Goal: Transaction & Acquisition: Purchase product/service

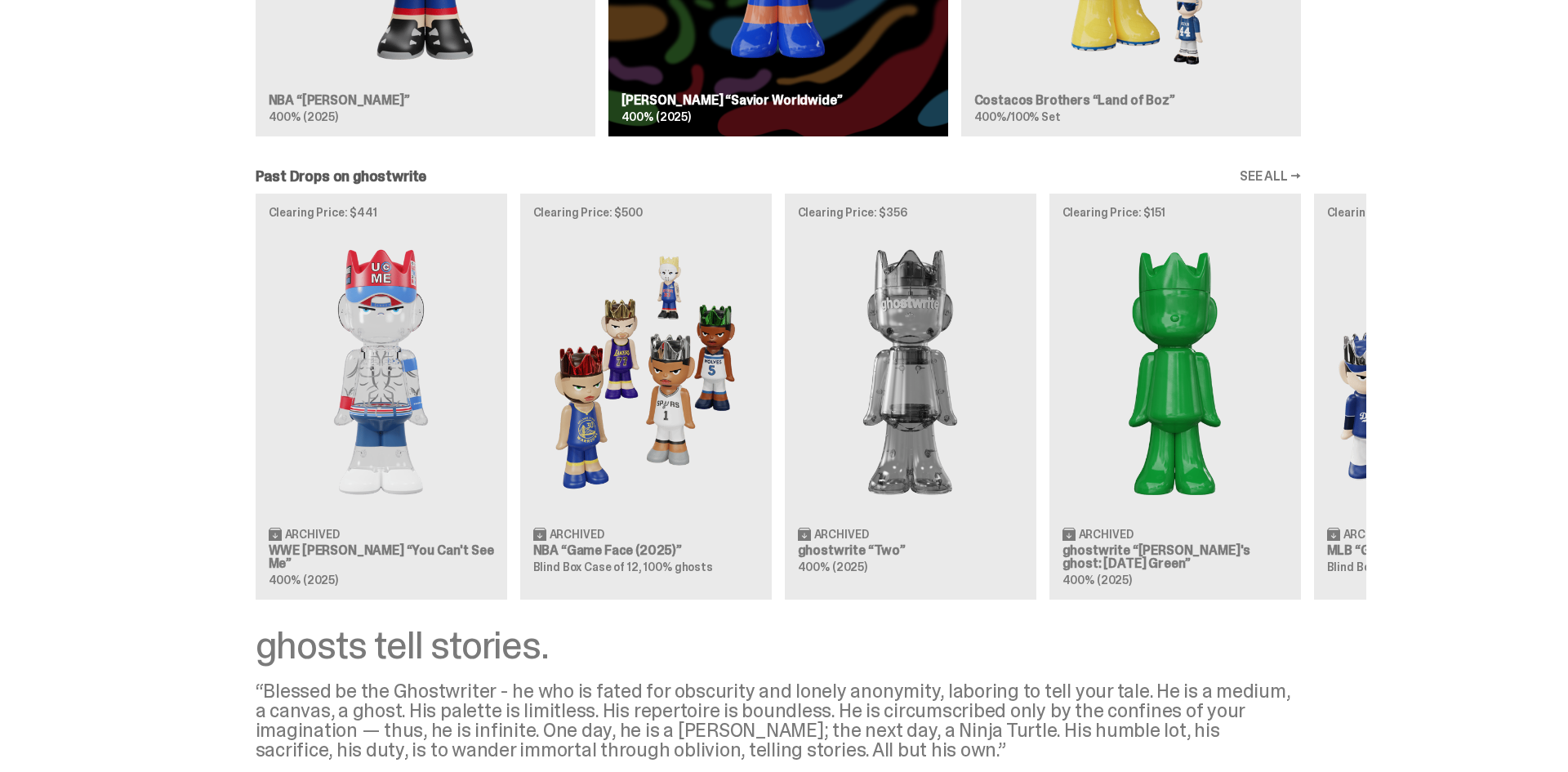
scroll to position [1477, 0]
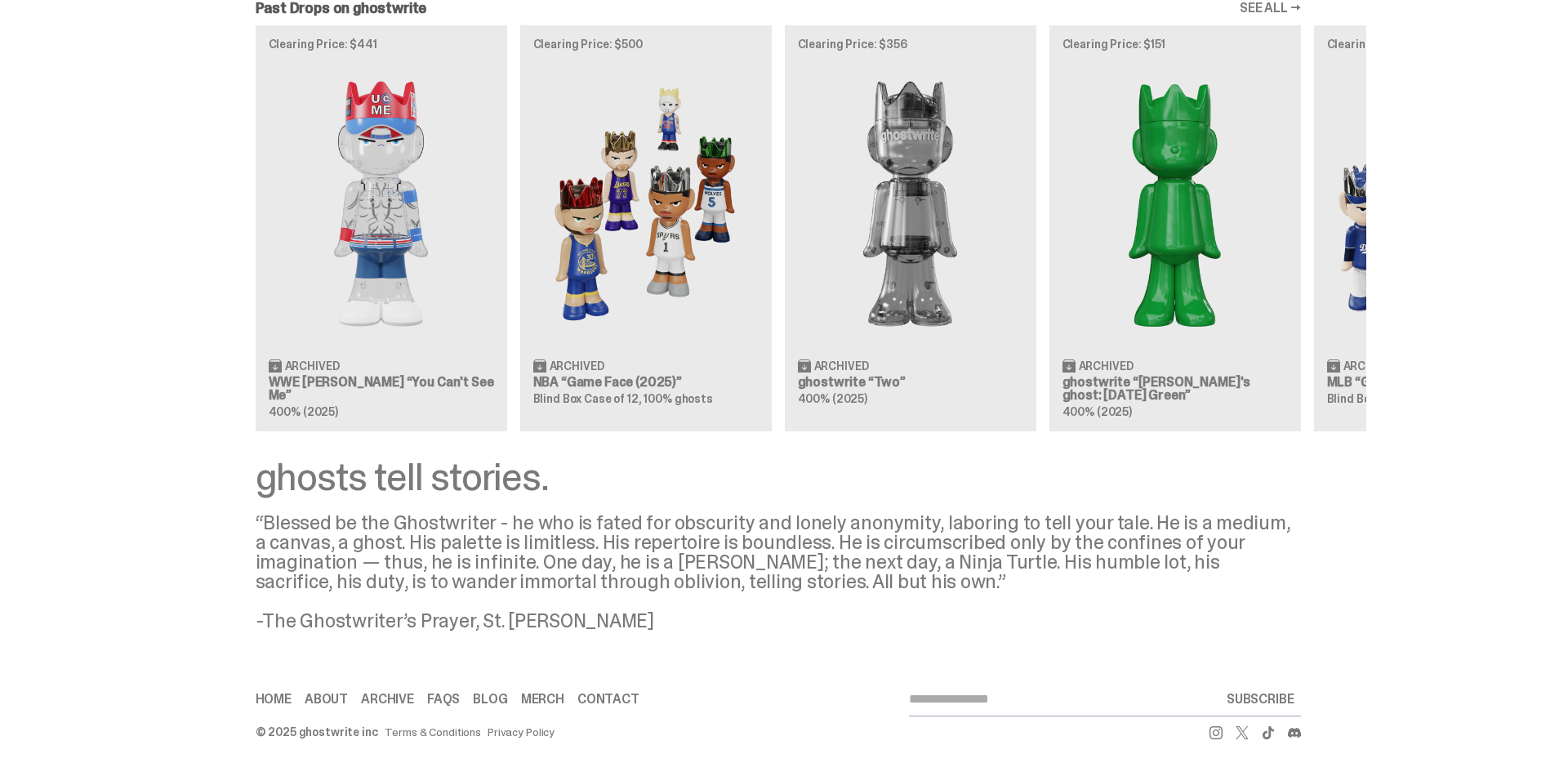
click at [1220, 730] on use at bounding box center [1217, 733] width 13 height 13
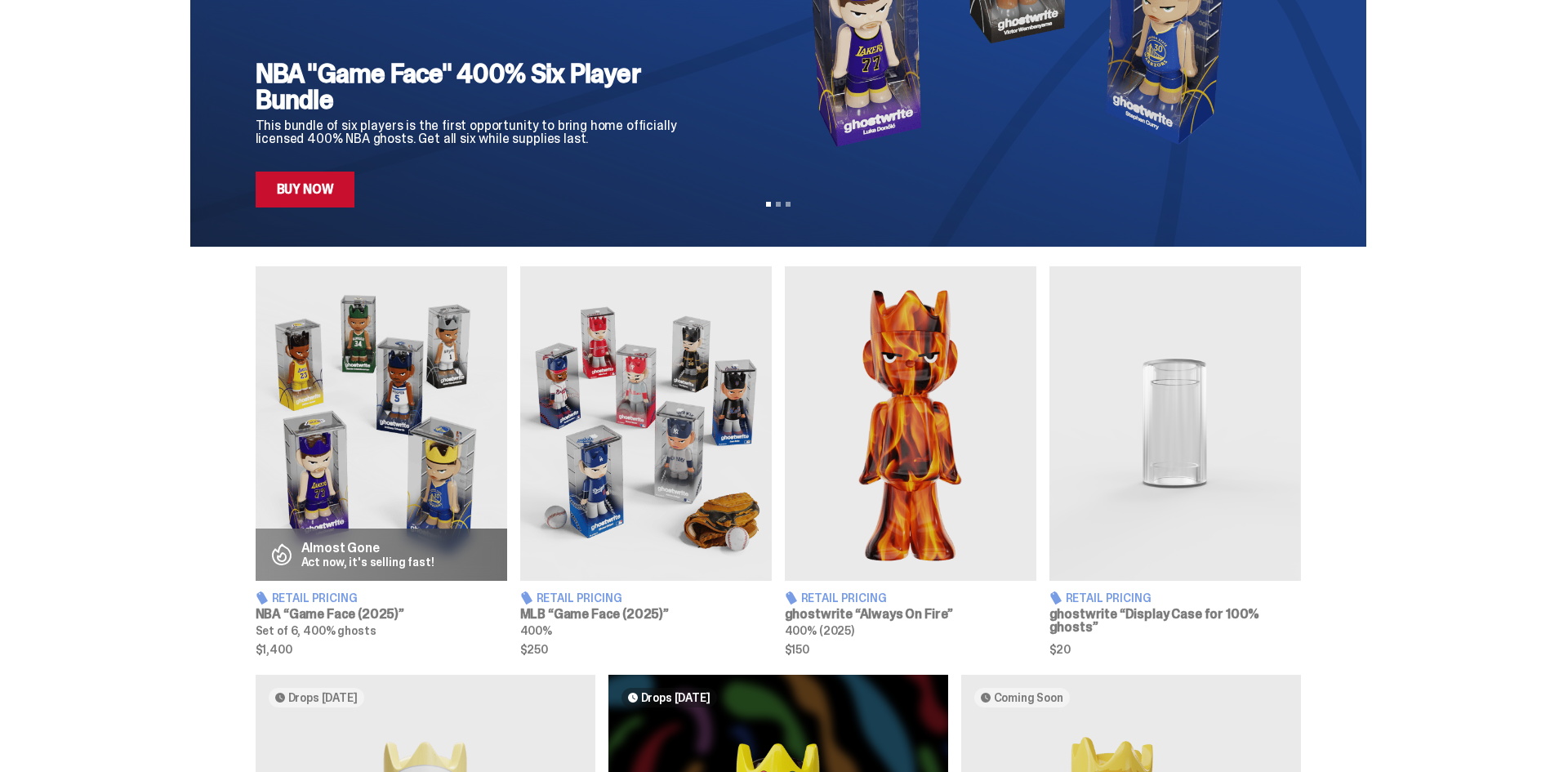
scroll to position [0, 0]
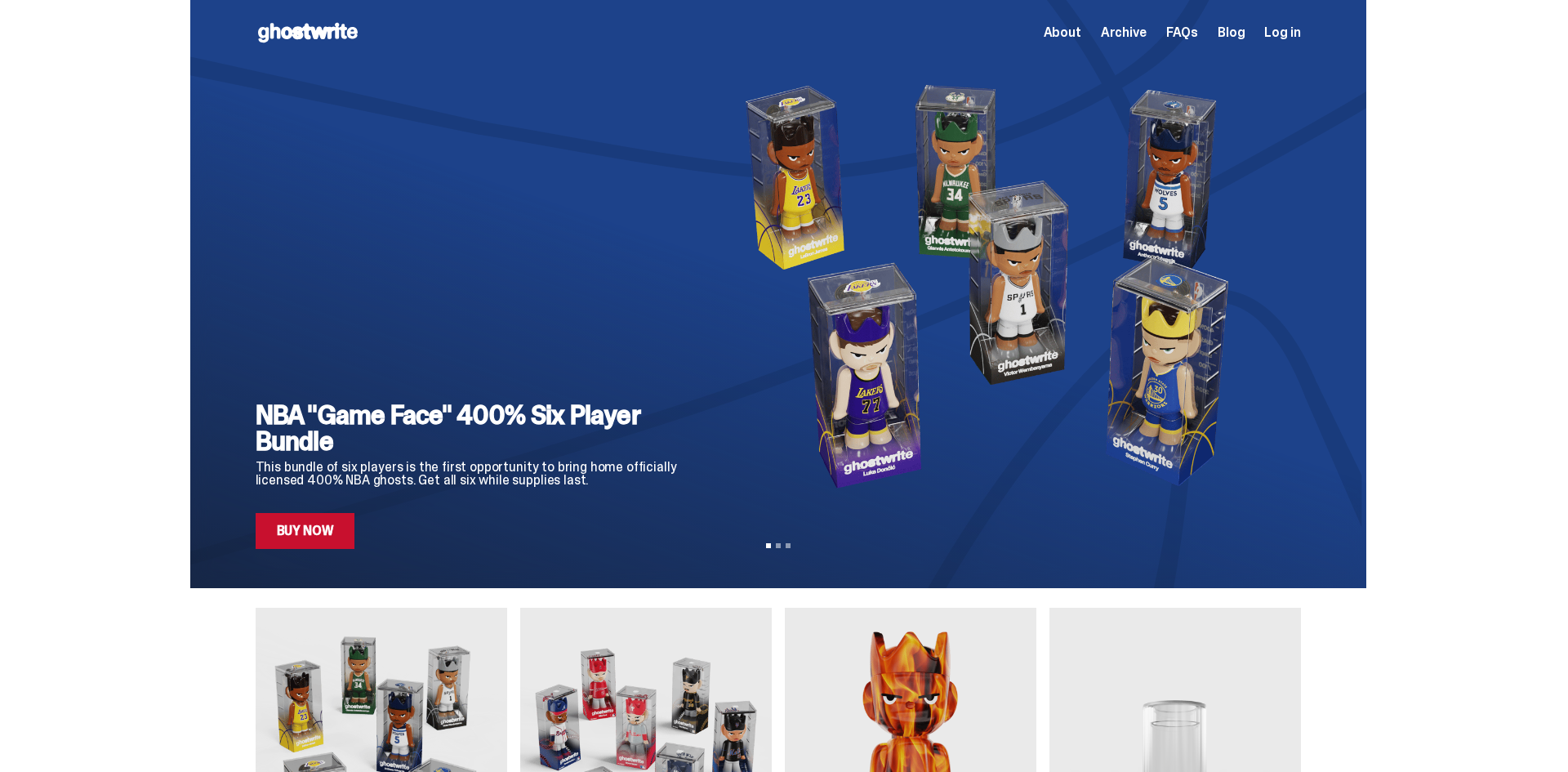
click at [1079, 40] on div "About Archive FAQs Blog Log in" at bounding box center [1172, 33] width 257 height 20
click at [1079, 39] on span "About" at bounding box center [1063, 33] width 38 height 13
click at [1231, 33] on link "Blog" at bounding box center [1231, 33] width 27 height 13
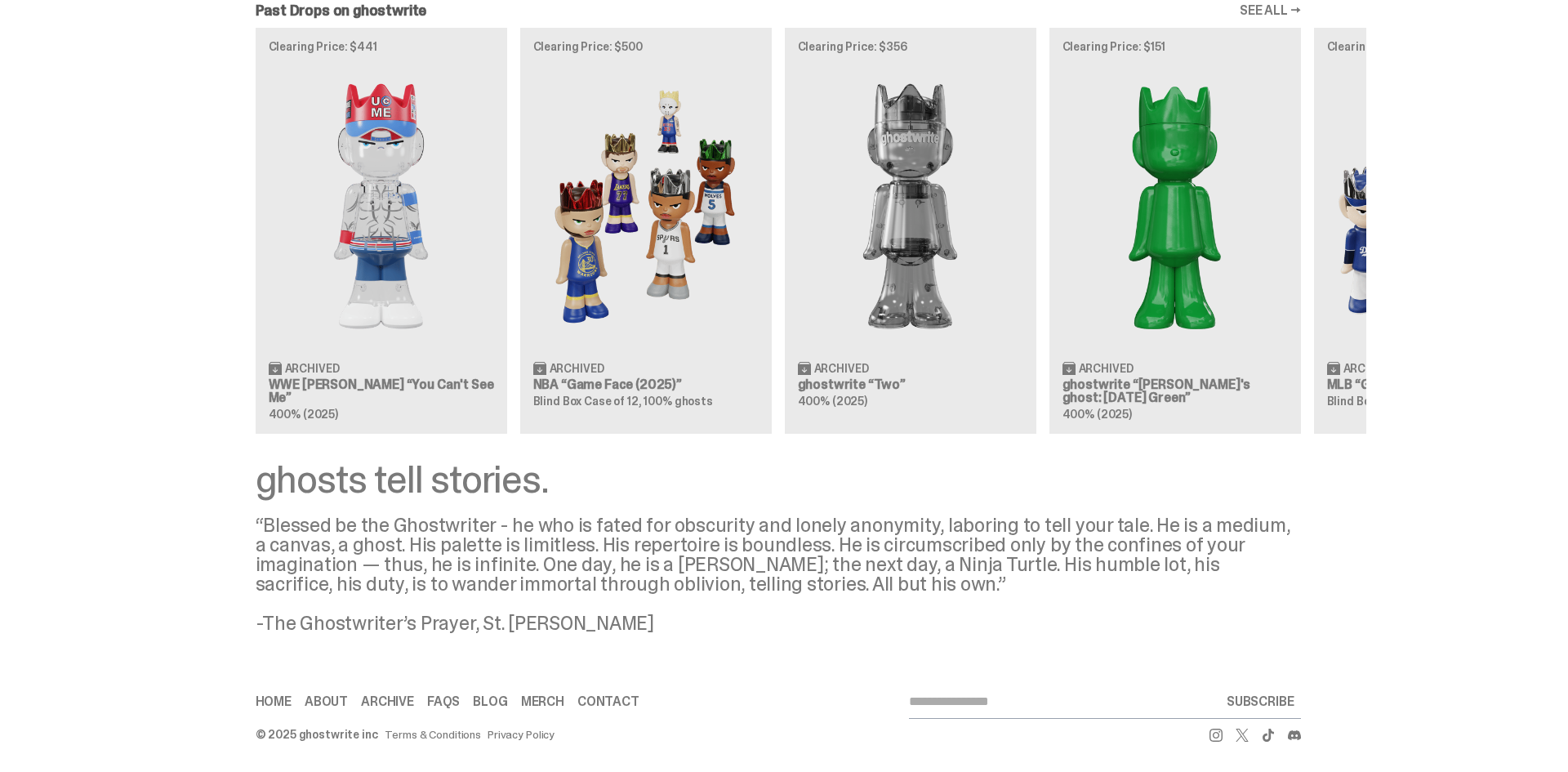
scroll to position [1477, 0]
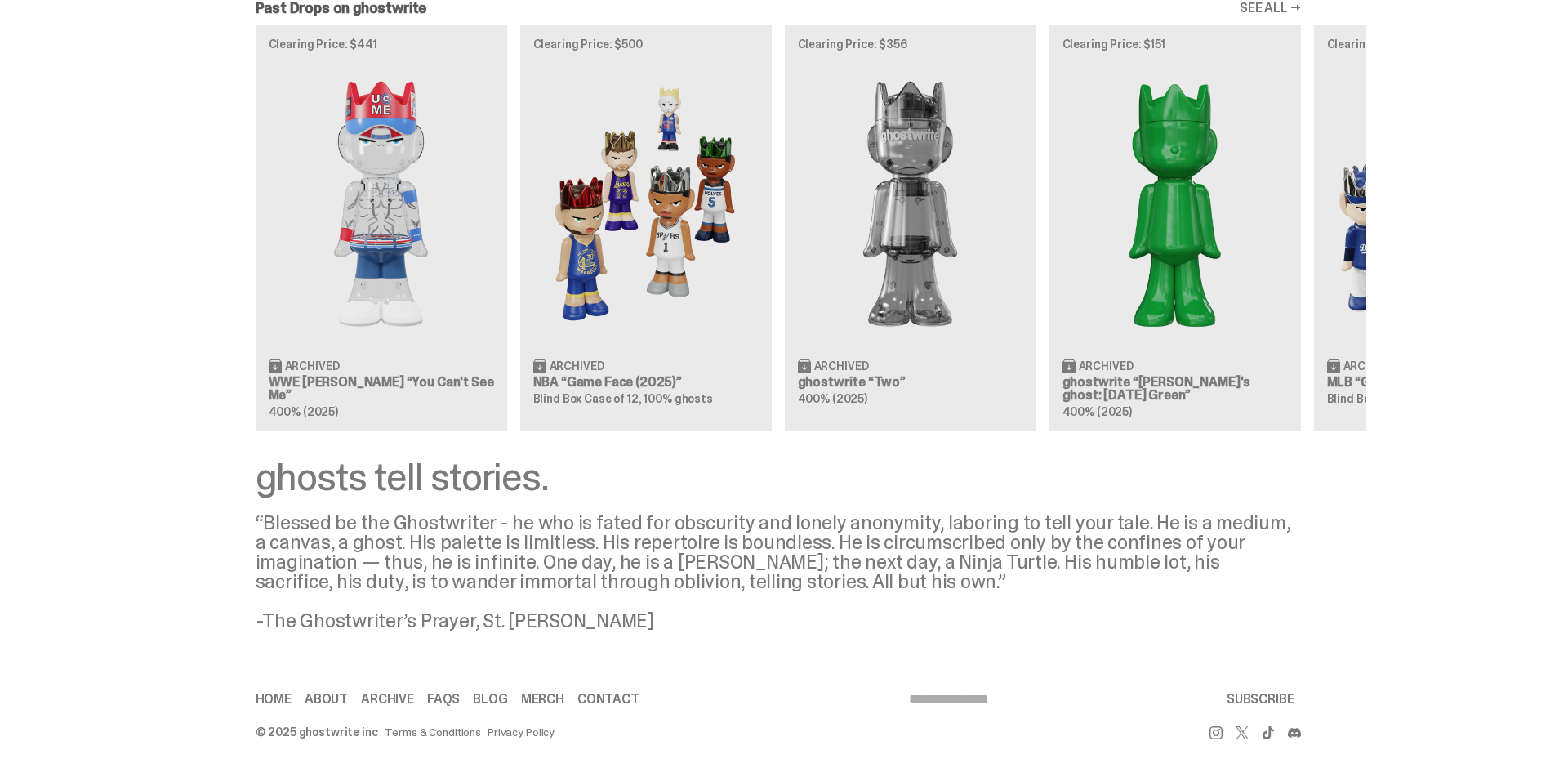
click at [600, 688] on div "Home About Archive FAQs Blog Merch Contact SUBSCRIBE" at bounding box center [778, 700] width 1045 height 34
click at [542, 693] on link "Merch" at bounding box center [542, 699] width 43 height 13
click at [322, 700] on link "About" at bounding box center [326, 699] width 43 height 13
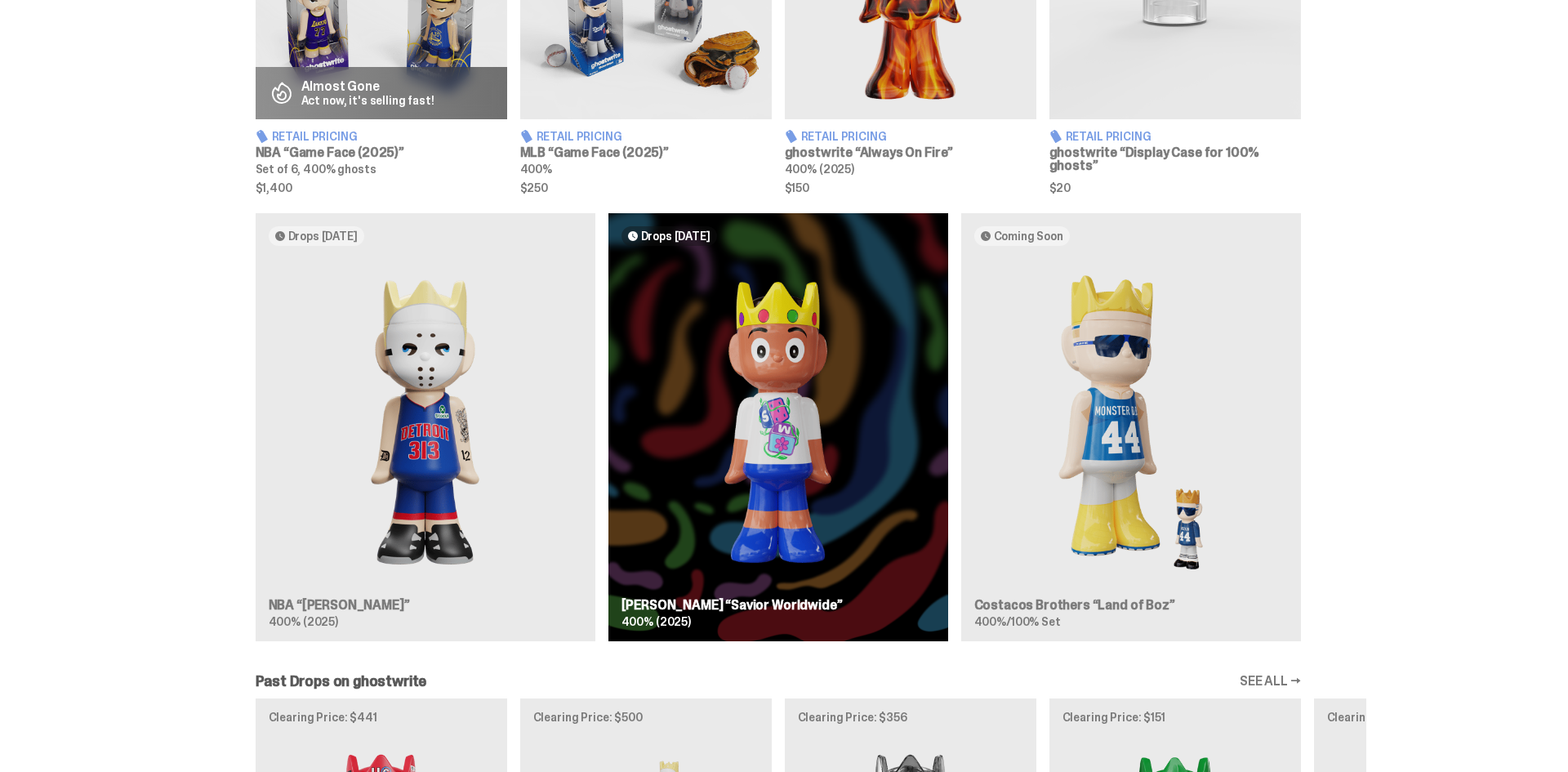
scroll to position [1477, 0]
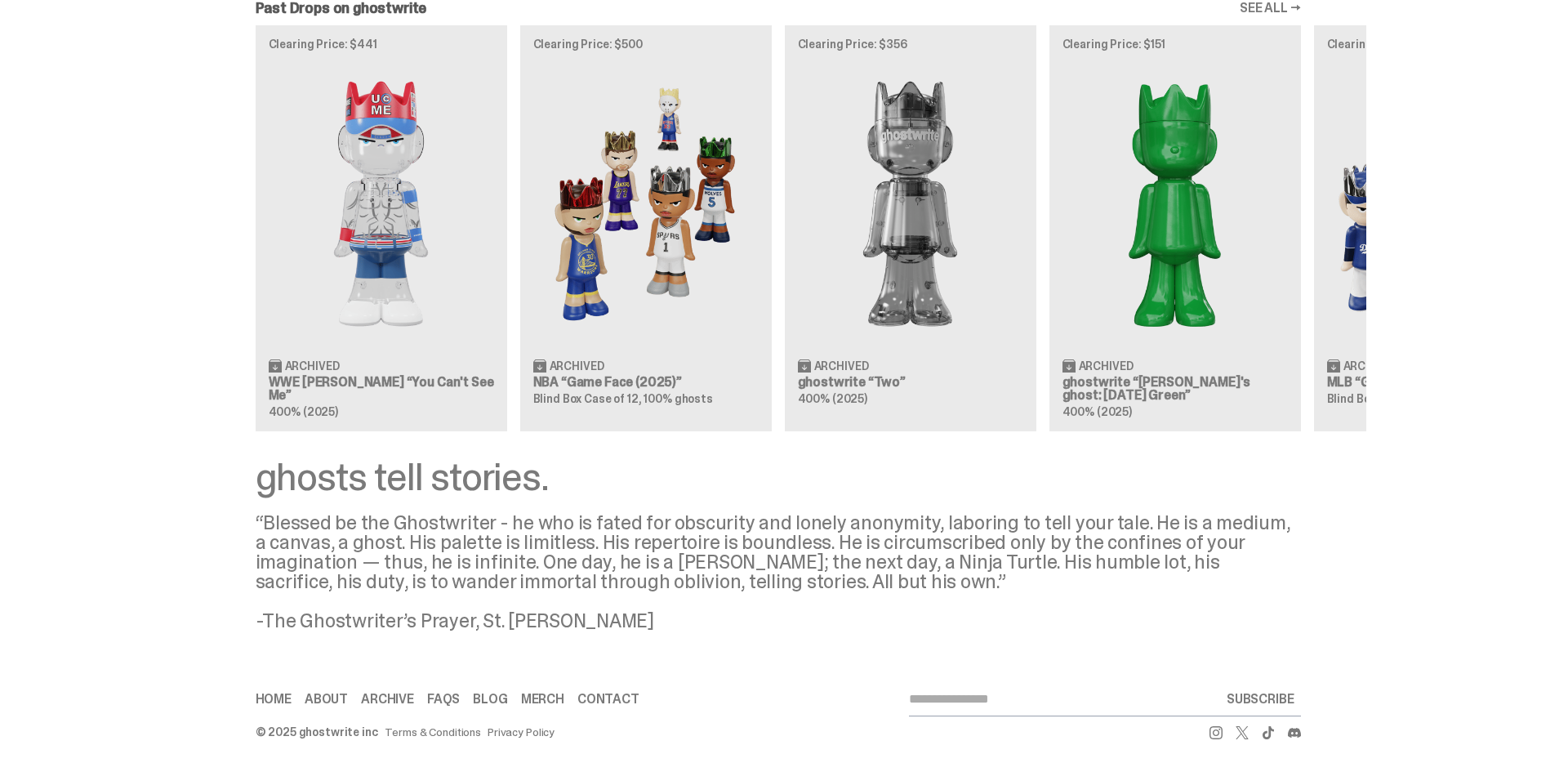
click at [339, 696] on link "About" at bounding box center [326, 699] width 43 height 13
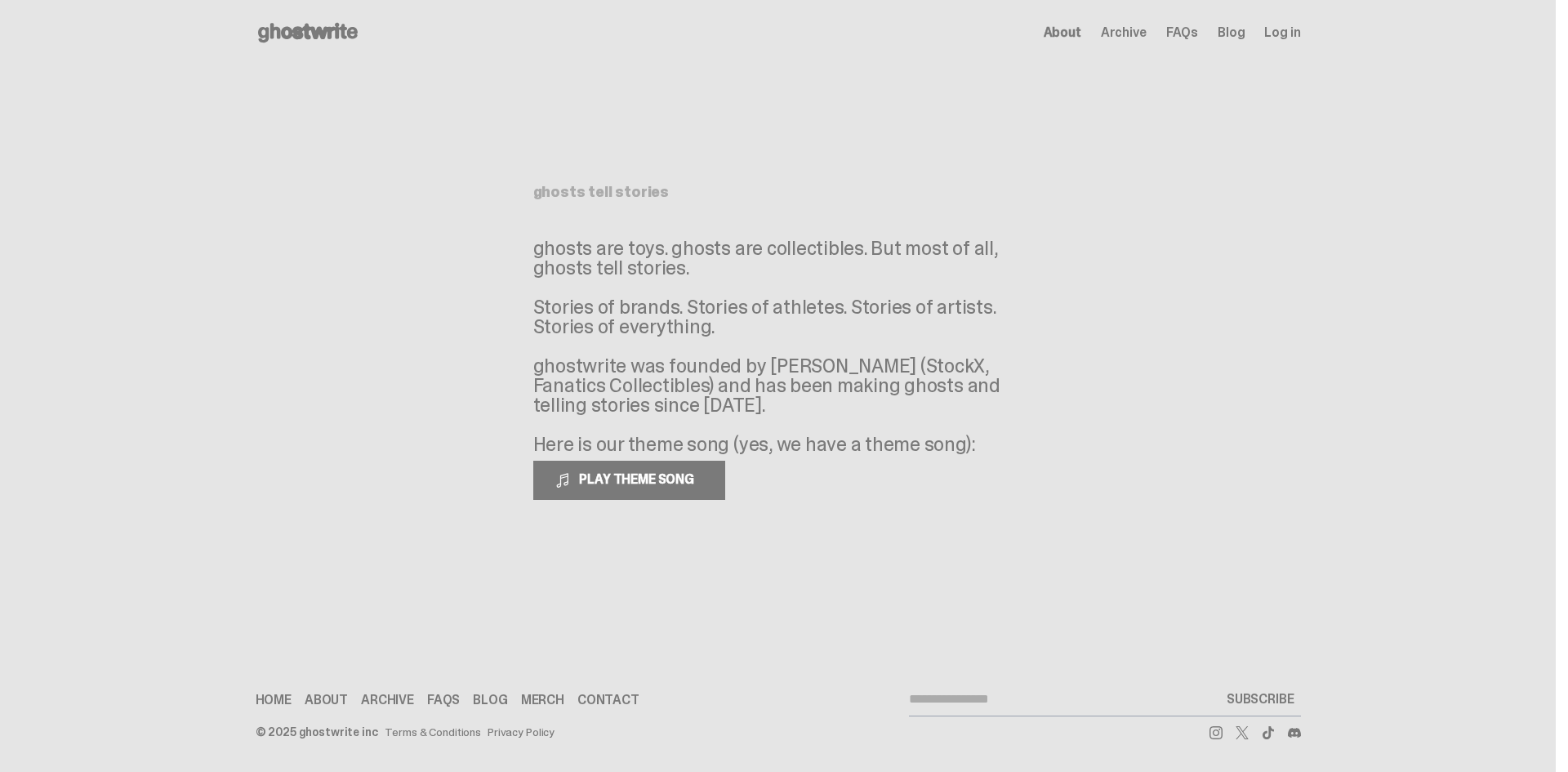
click at [607, 699] on link "Contact" at bounding box center [609, 700] width 62 height 13
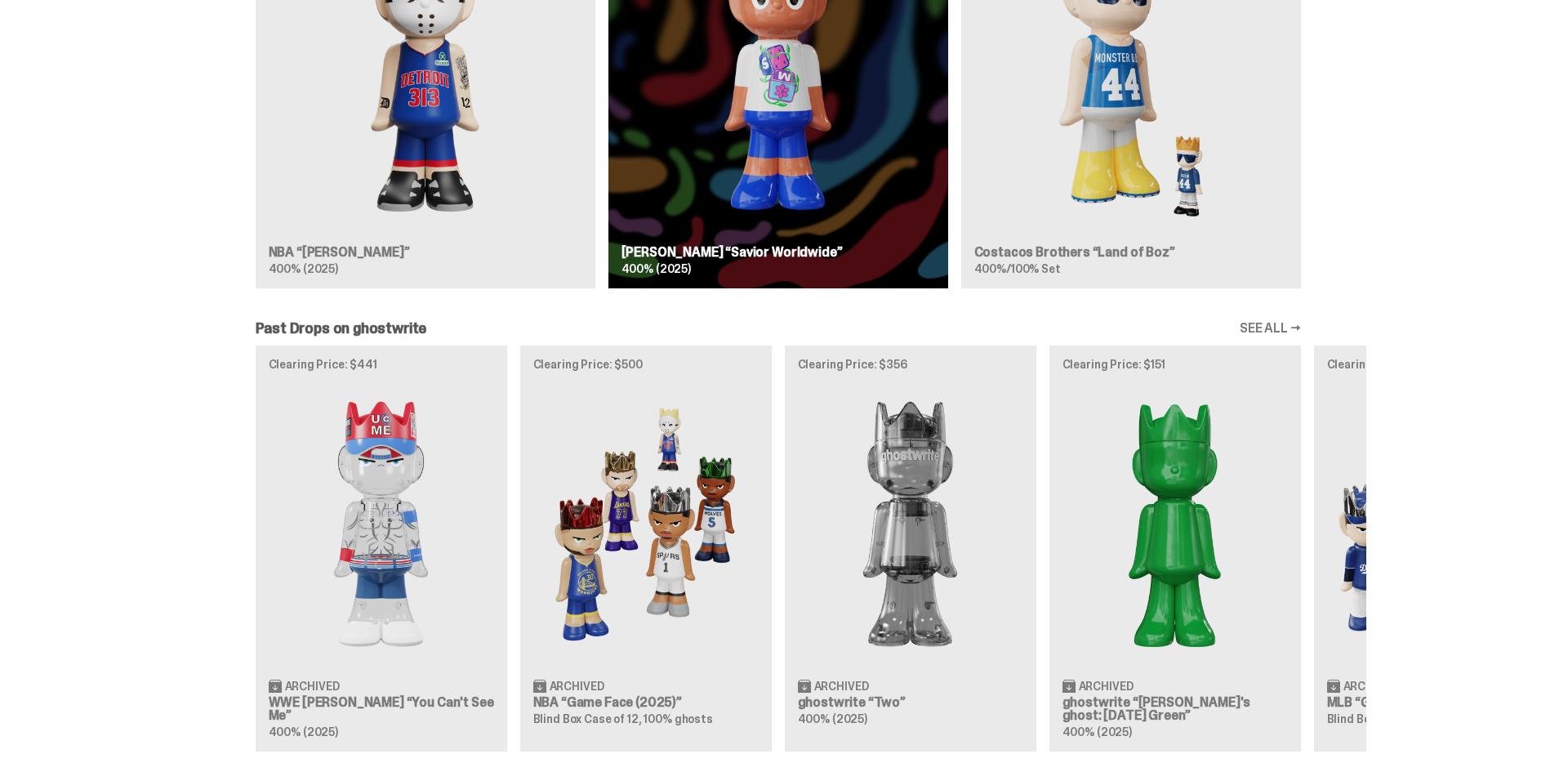
scroll to position [1477, 0]
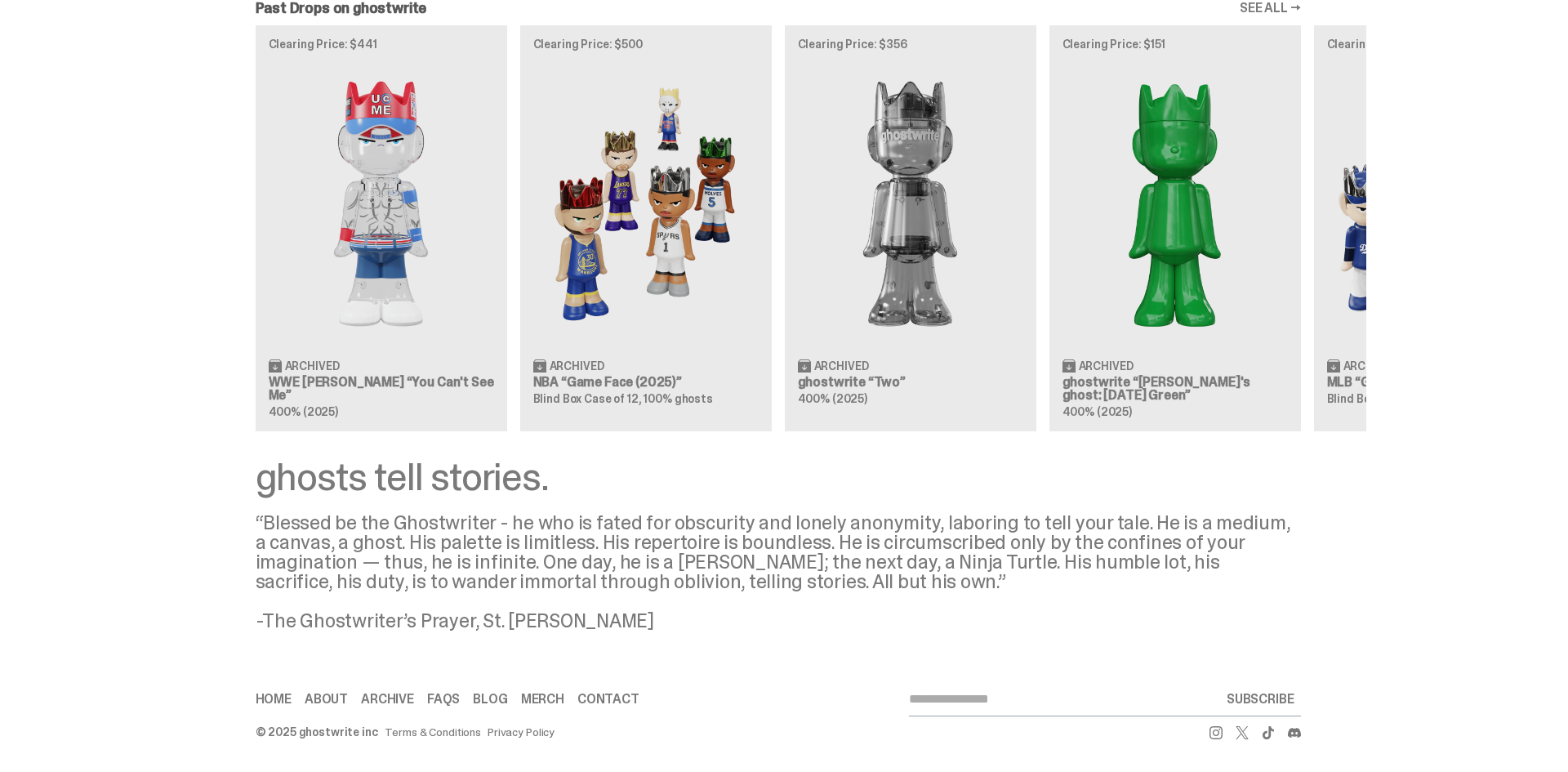
click at [423, 735] on link "Terms & Conditions" at bounding box center [433, 732] width 97 height 11
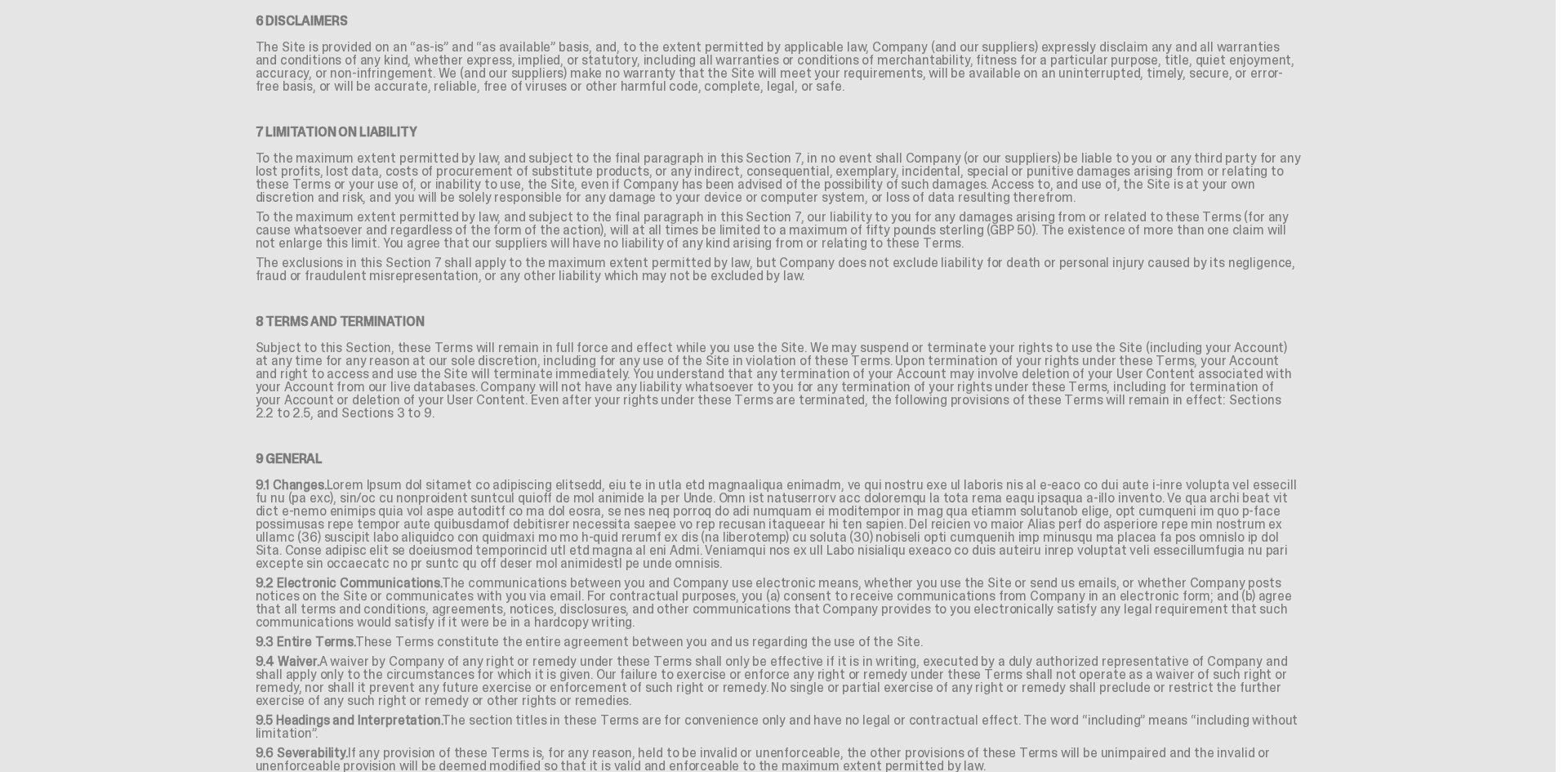
scroll to position [1971, 0]
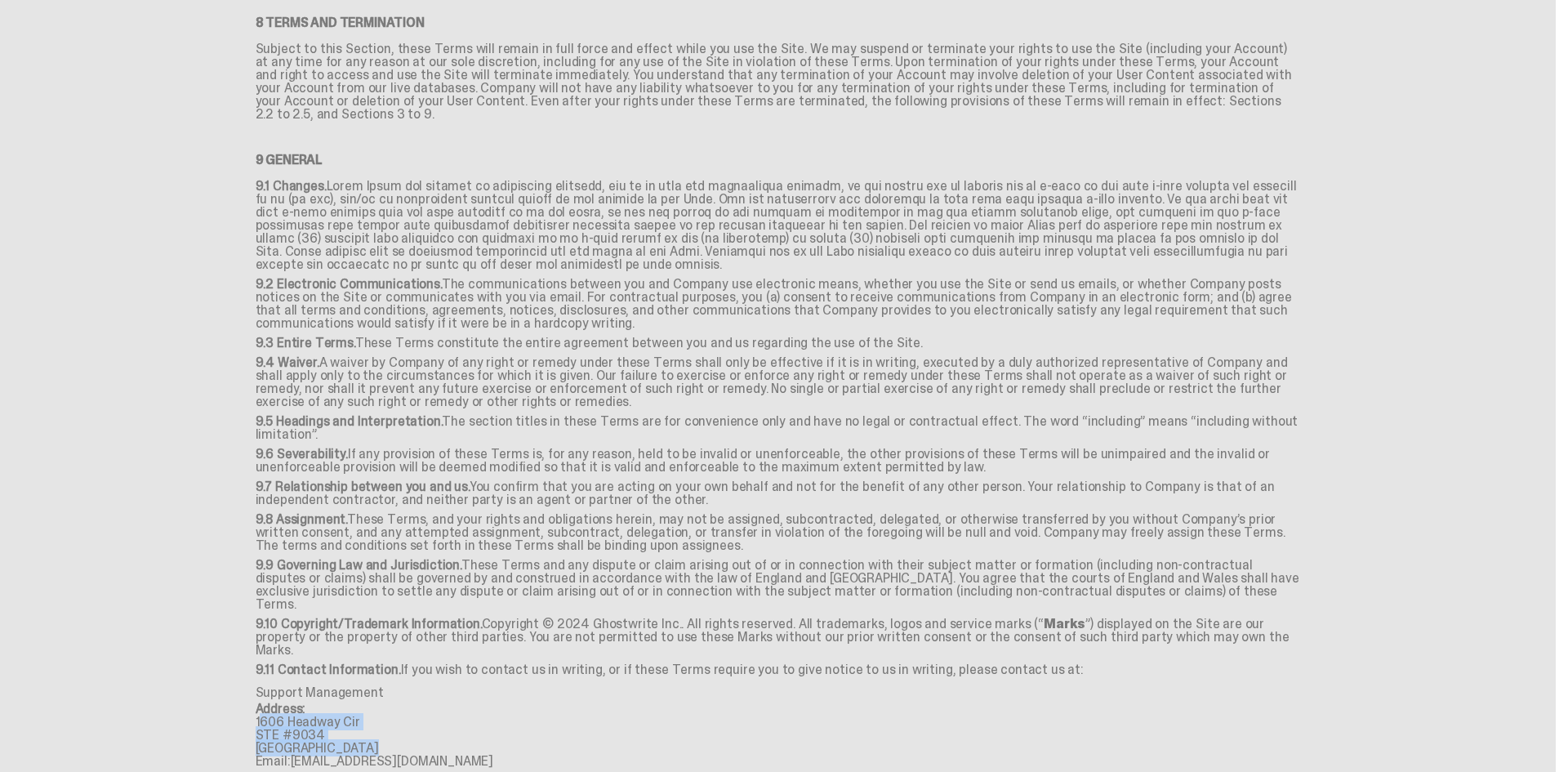
drag, startPoint x: 365, startPoint y: 626, endPoint x: 268, endPoint y: 606, distance: 99.0
click at [268, 606] on div "9 General 9.1 Changes. 9.2 Electronic Communications. The communications betwee…" at bounding box center [778, 448] width 1045 height 641
click at [261, 715] on div "1606 Headway Cir" at bounding box center [778, 722] width 1045 height 13
drag, startPoint x: 365, startPoint y: 628, endPoint x: 257, endPoint y: 605, distance: 110.4
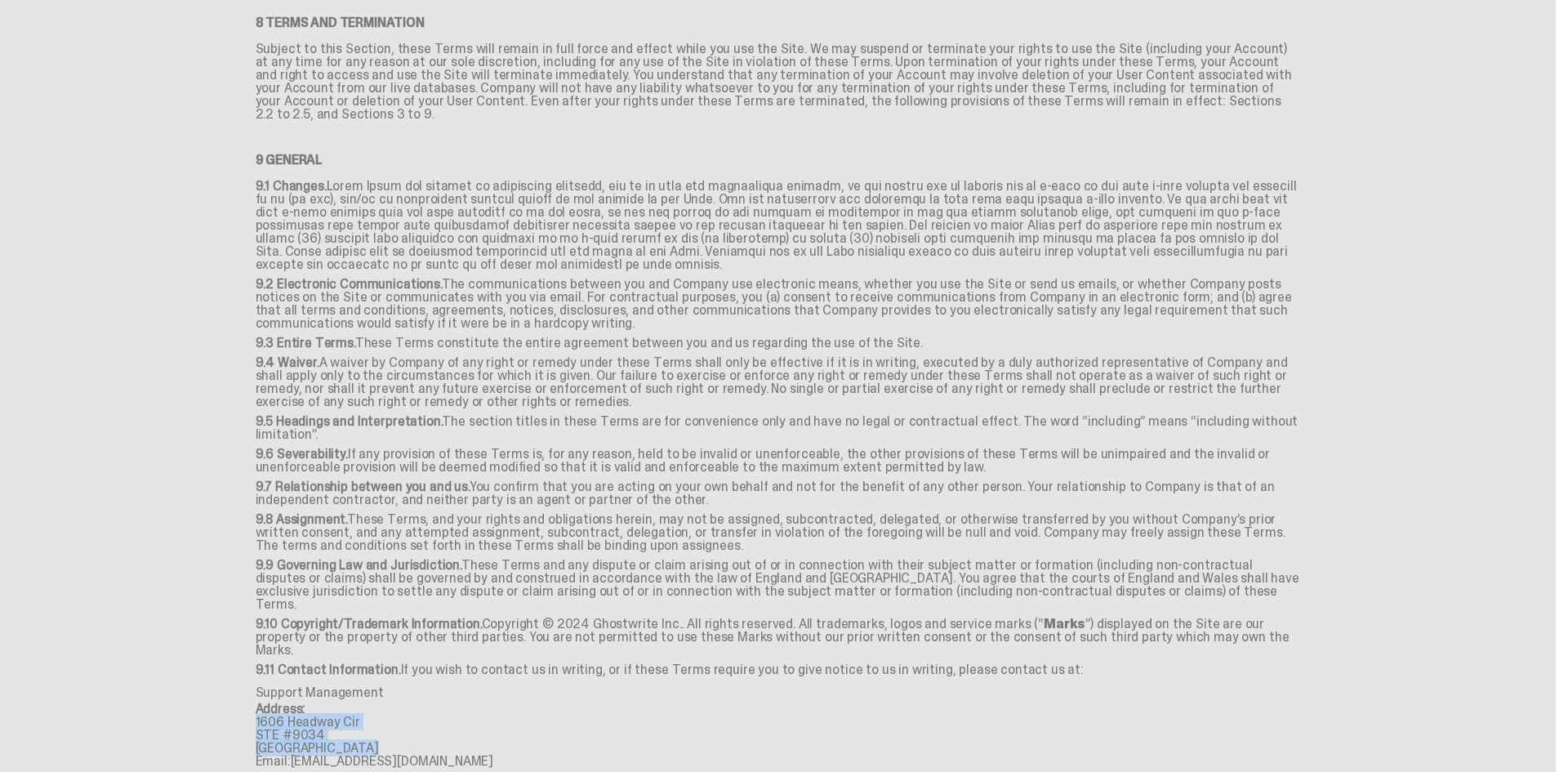
copy div "1606 Headway Cir STE #9034 Austin, TX, 78754"
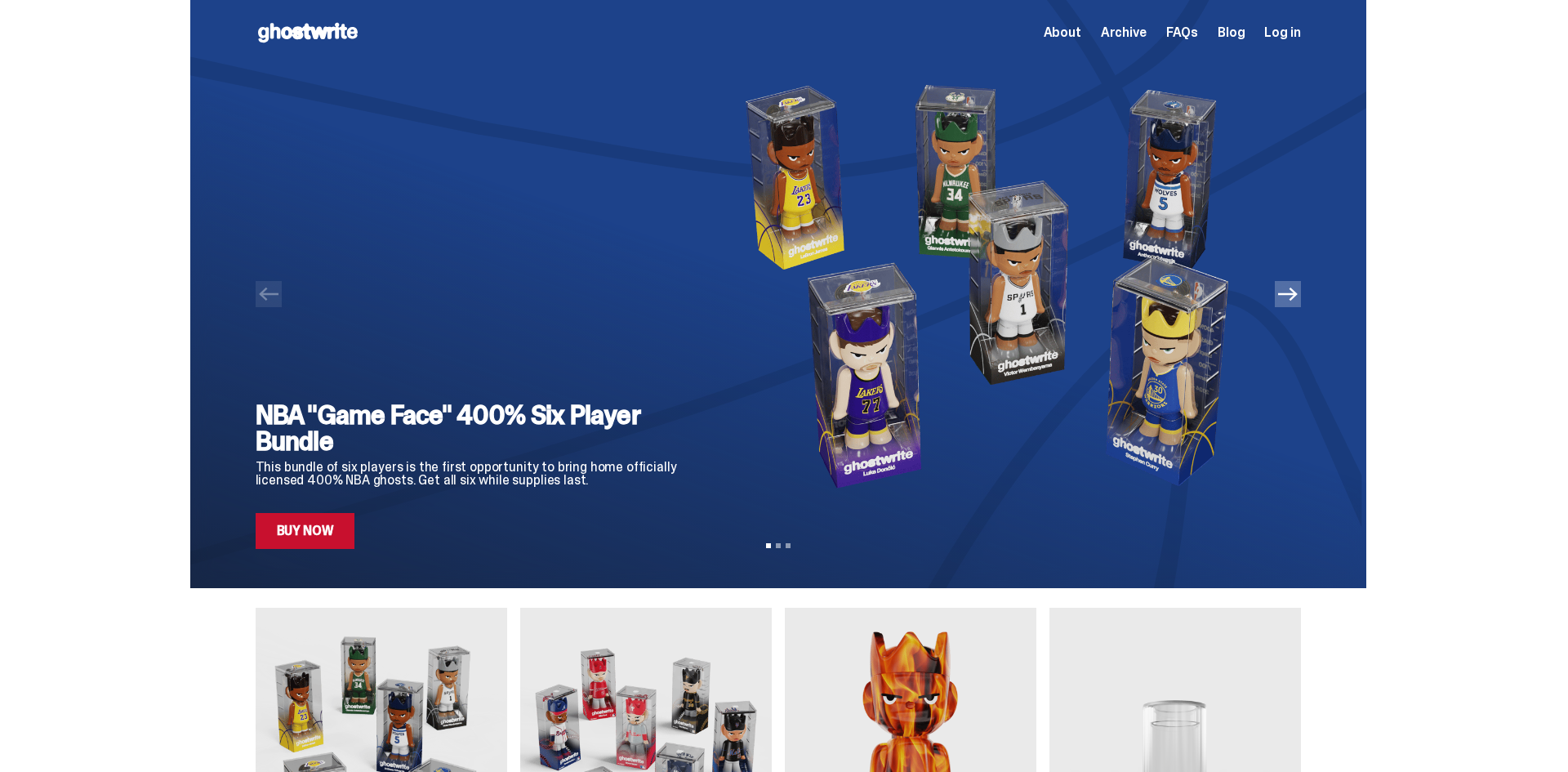
click at [1076, 34] on span "About" at bounding box center [1063, 33] width 38 height 13
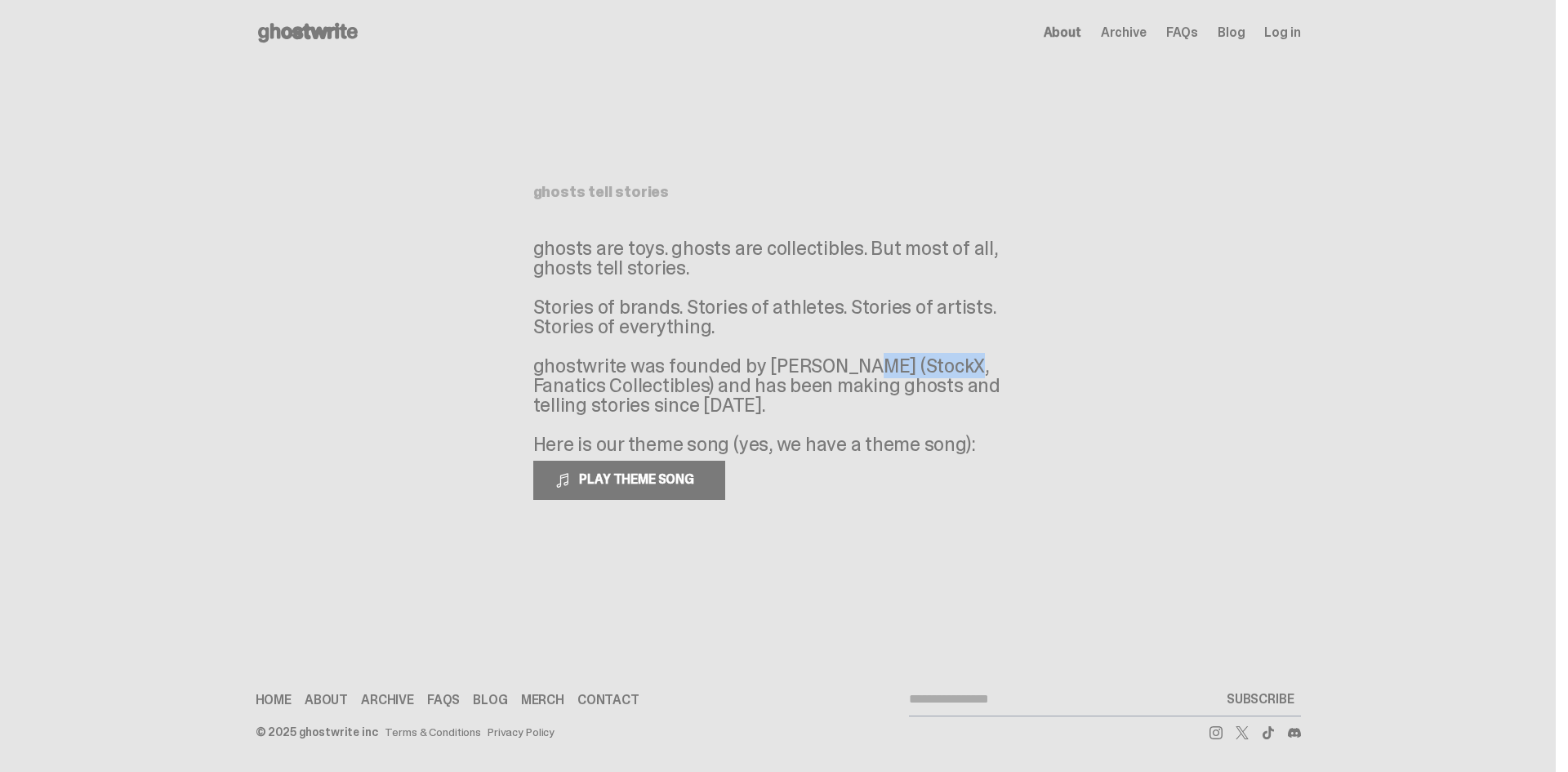
drag, startPoint x: 766, startPoint y: 366, endPoint x: 863, endPoint y: 369, distance: 97.0
click at [863, 369] on p "ghosts are toys. ghosts are collectibles. But most of all, ghosts tell stories.…" at bounding box center [778, 346] width 490 height 216
click at [879, 374] on p "ghosts are toys. ghosts are collectibles. But most of all, ghosts tell stories.…" at bounding box center [778, 346] width 490 height 216
click at [1132, 390] on main "Something went wrong! Hang in there while we get back on track ghosts tell stor…" at bounding box center [777, 329] width 1556 height 527
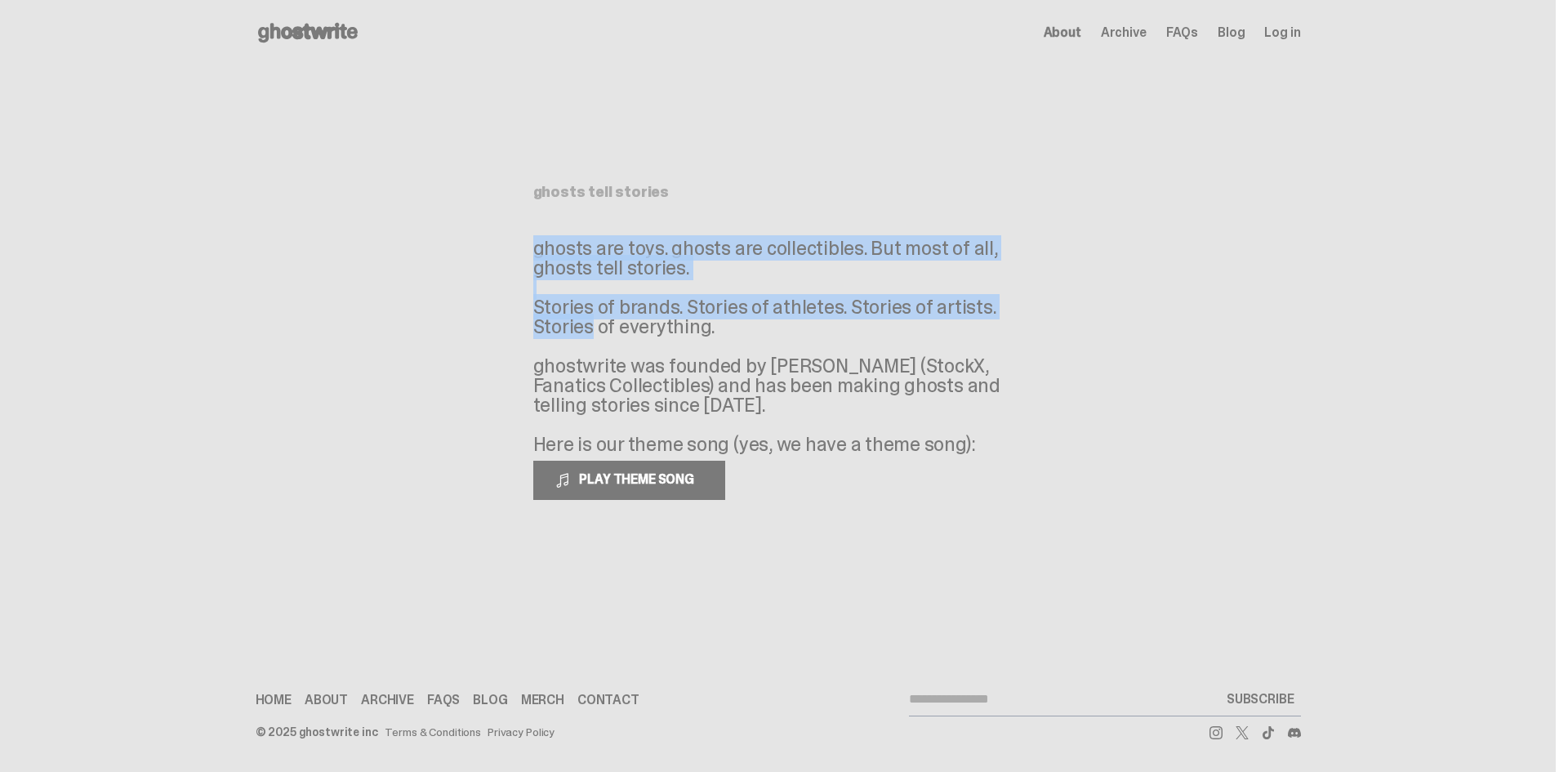
click at [972, 296] on p "ghosts are toys. ghosts are collectibles. But most of all, ghosts tell stories.…" at bounding box center [778, 346] width 490 height 216
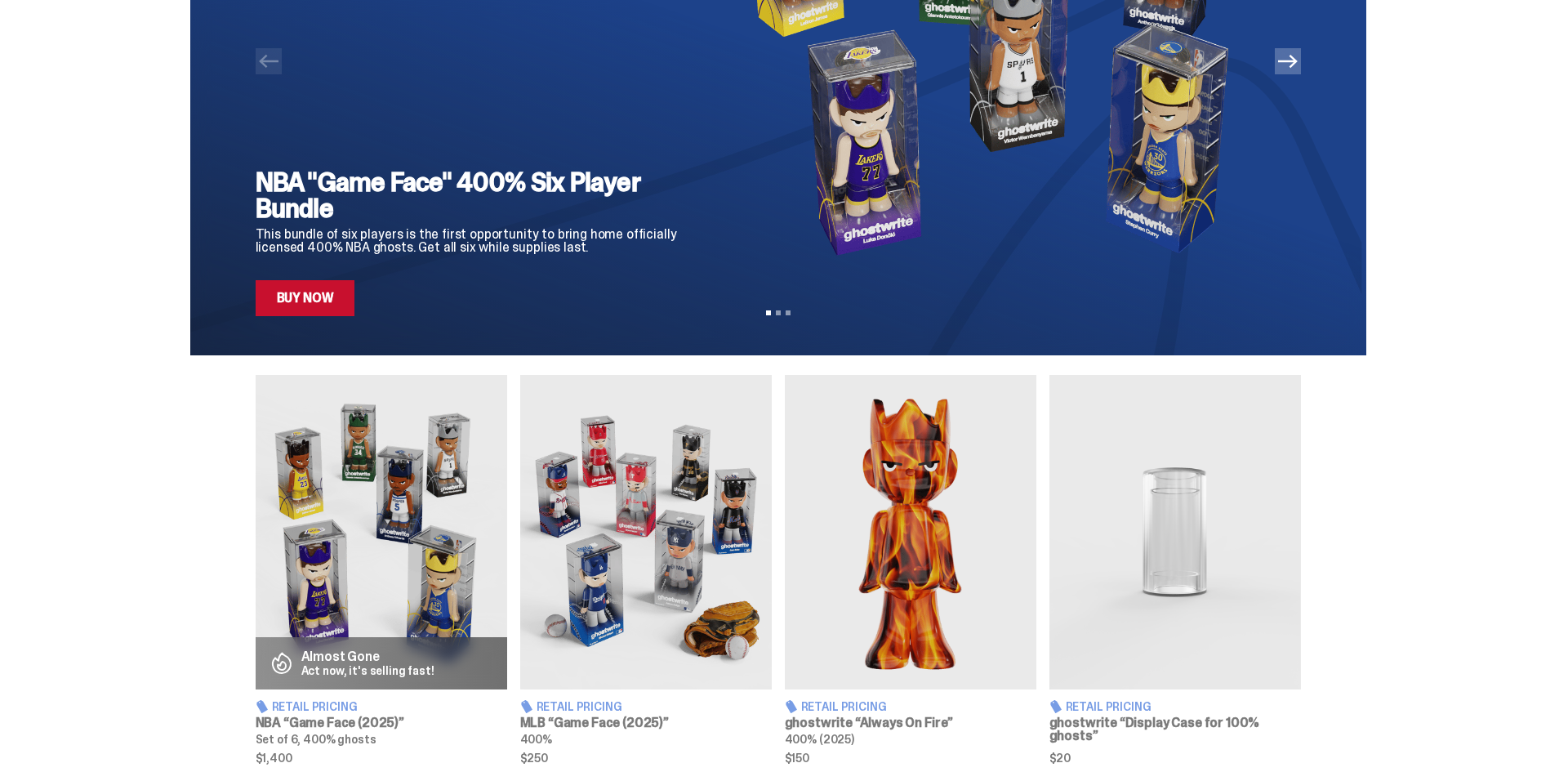
scroll to position [223, 0]
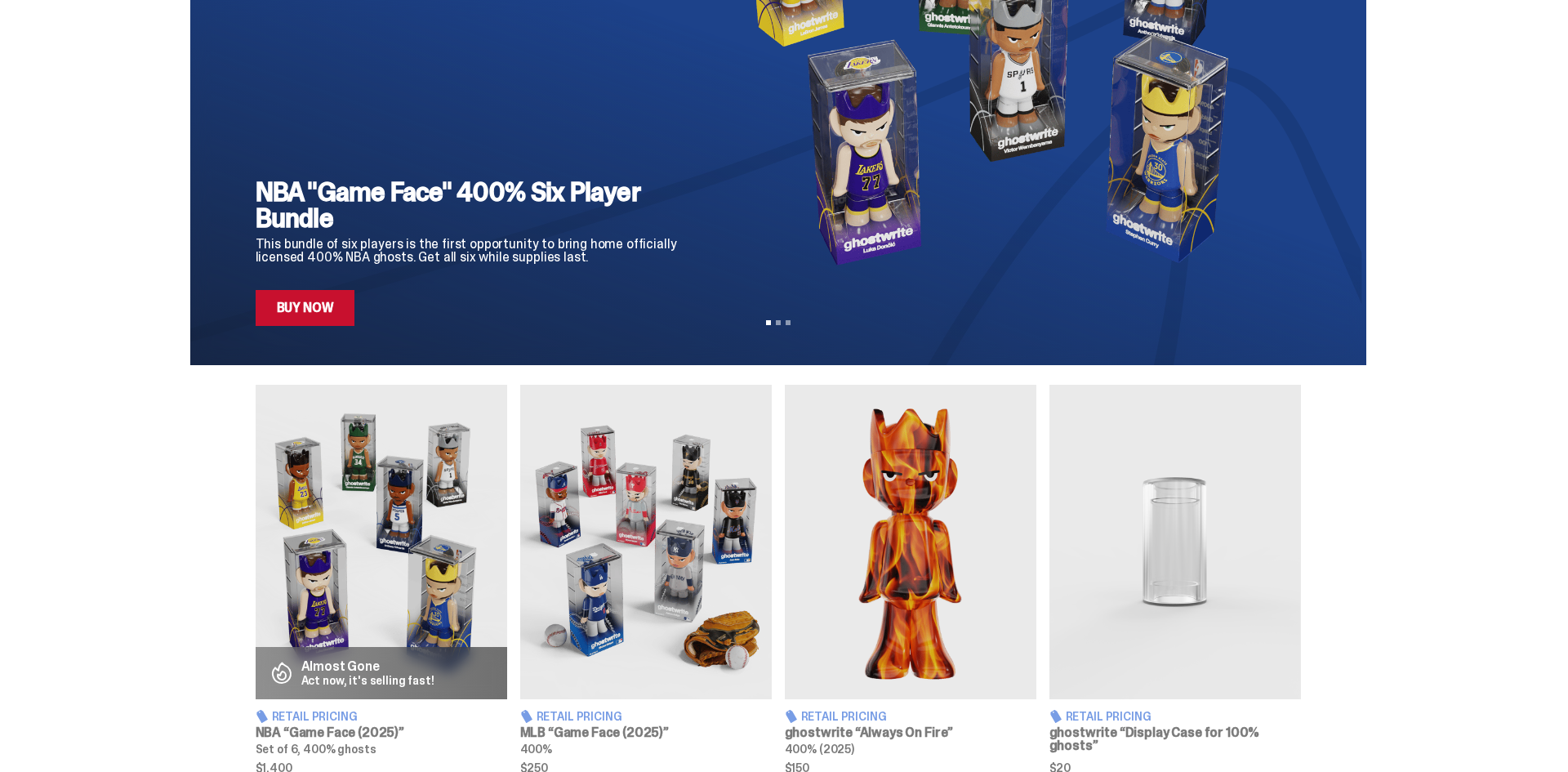
click at [667, 559] on img at bounding box center [646, 543] width 252 height 315
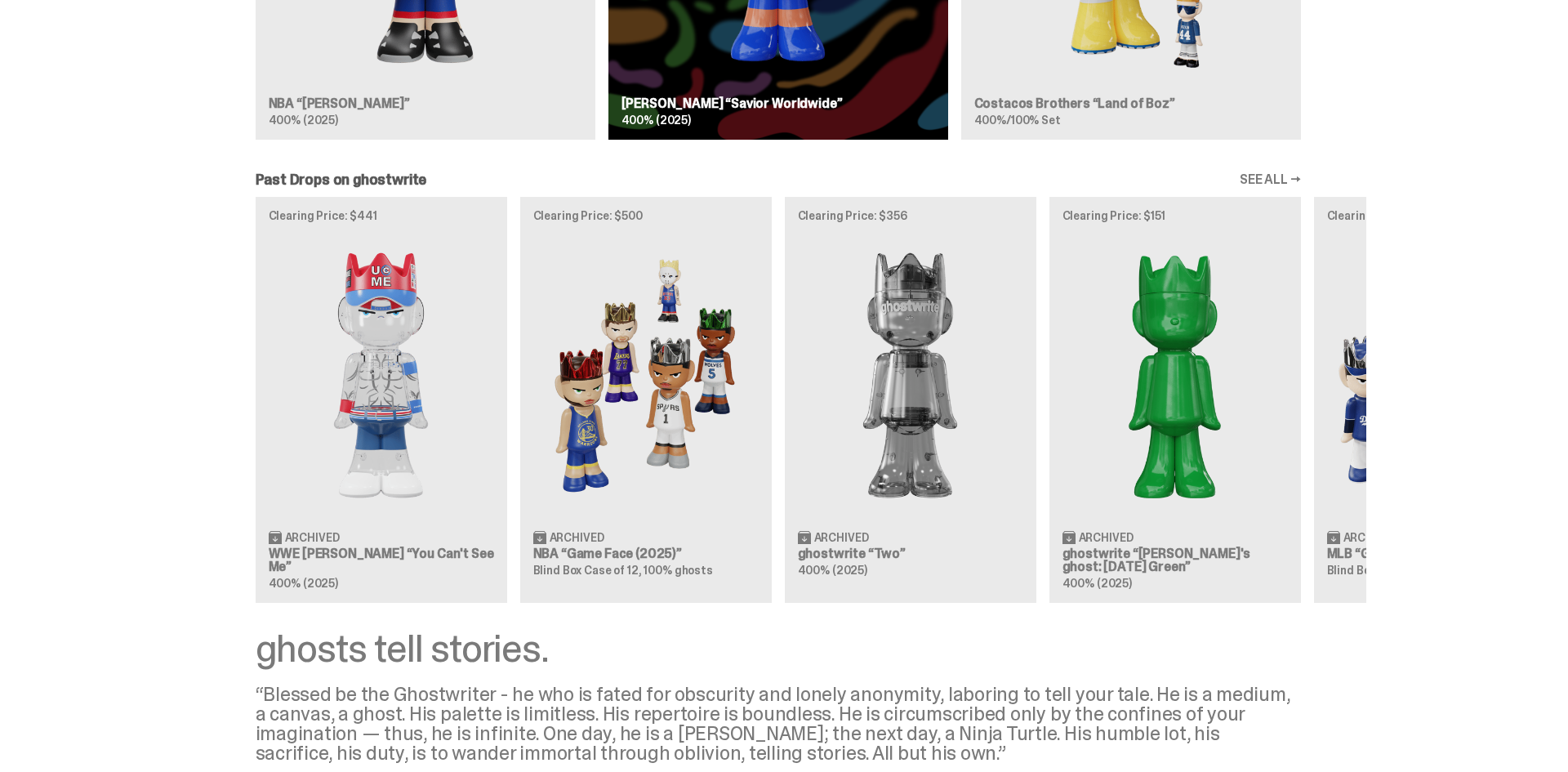
scroll to position [1477, 0]
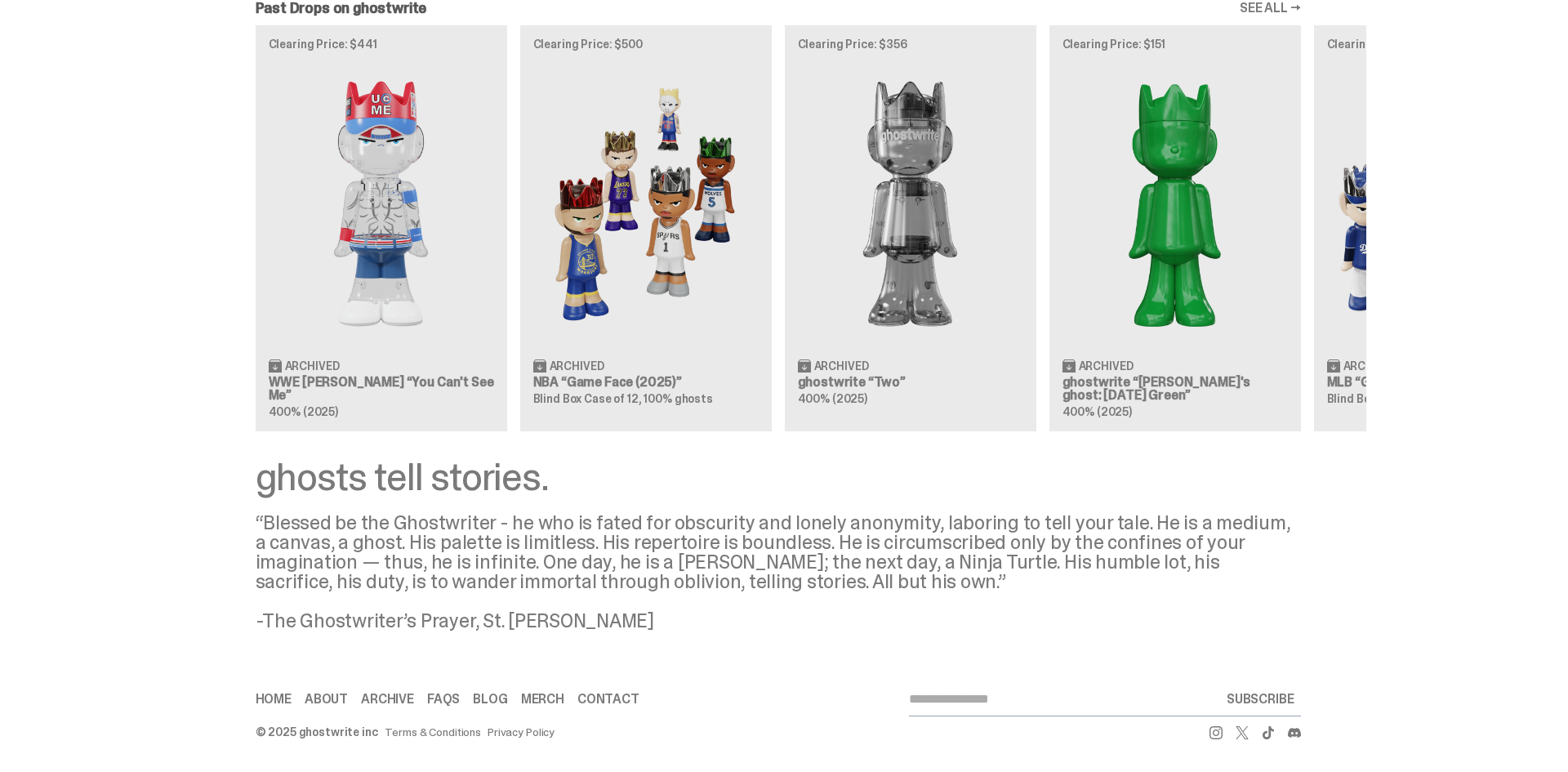
click at [510, 737] on link "Privacy Policy" at bounding box center [521, 732] width 67 height 11
click at [461, 732] on link "Terms & Conditions" at bounding box center [433, 732] width 97 height 11
click at [1088, 301] on div "Clearing Price: $441 Archived WWE John Cena “You Can't See Me” 400% (2025) Clea…" at bounding box center [778, 228] width 1176 height 406
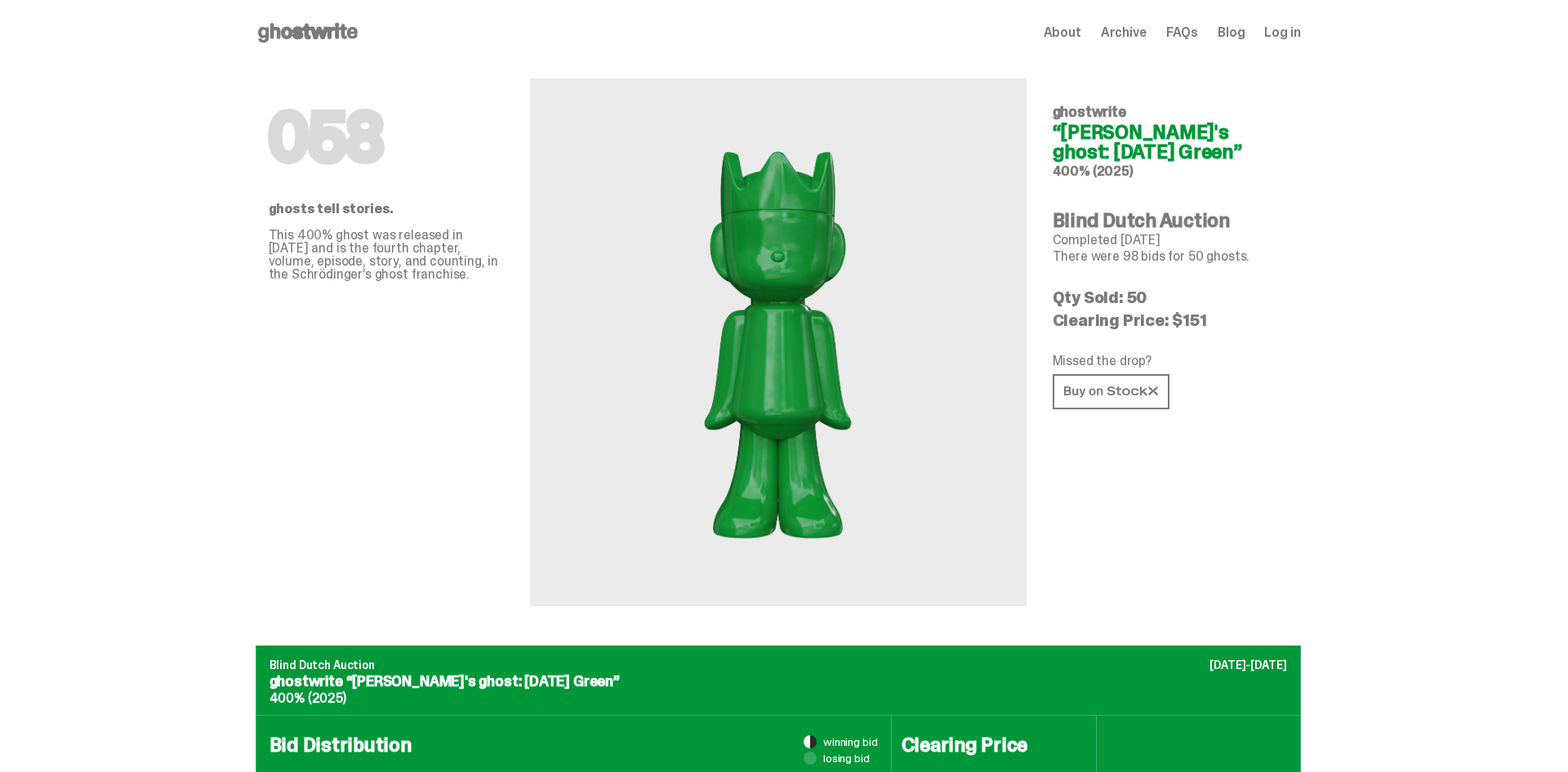
click at [310, 26] on use at bounding box center [308, 33] width 100 height 20
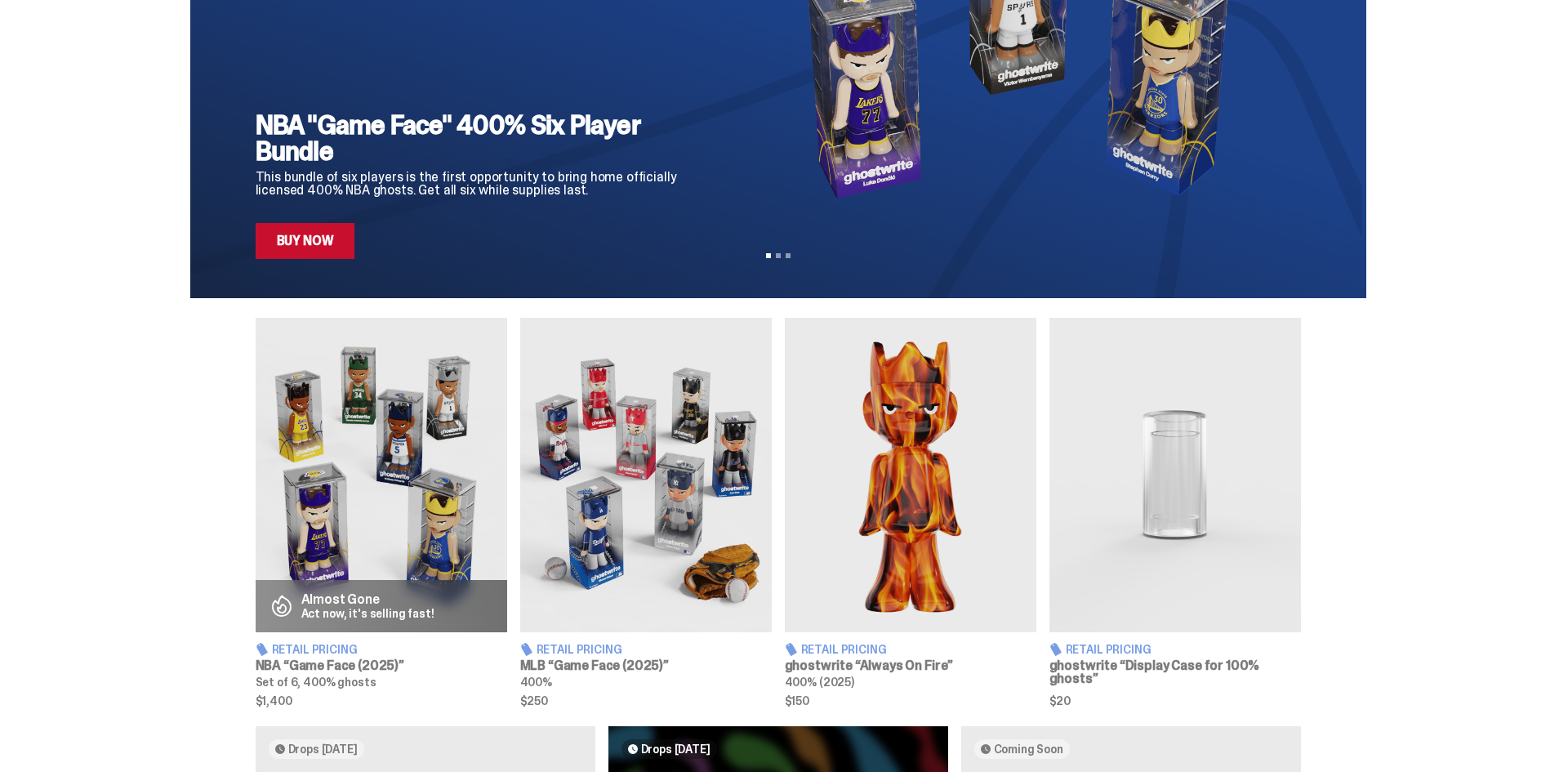
scroll to position [471, 0]
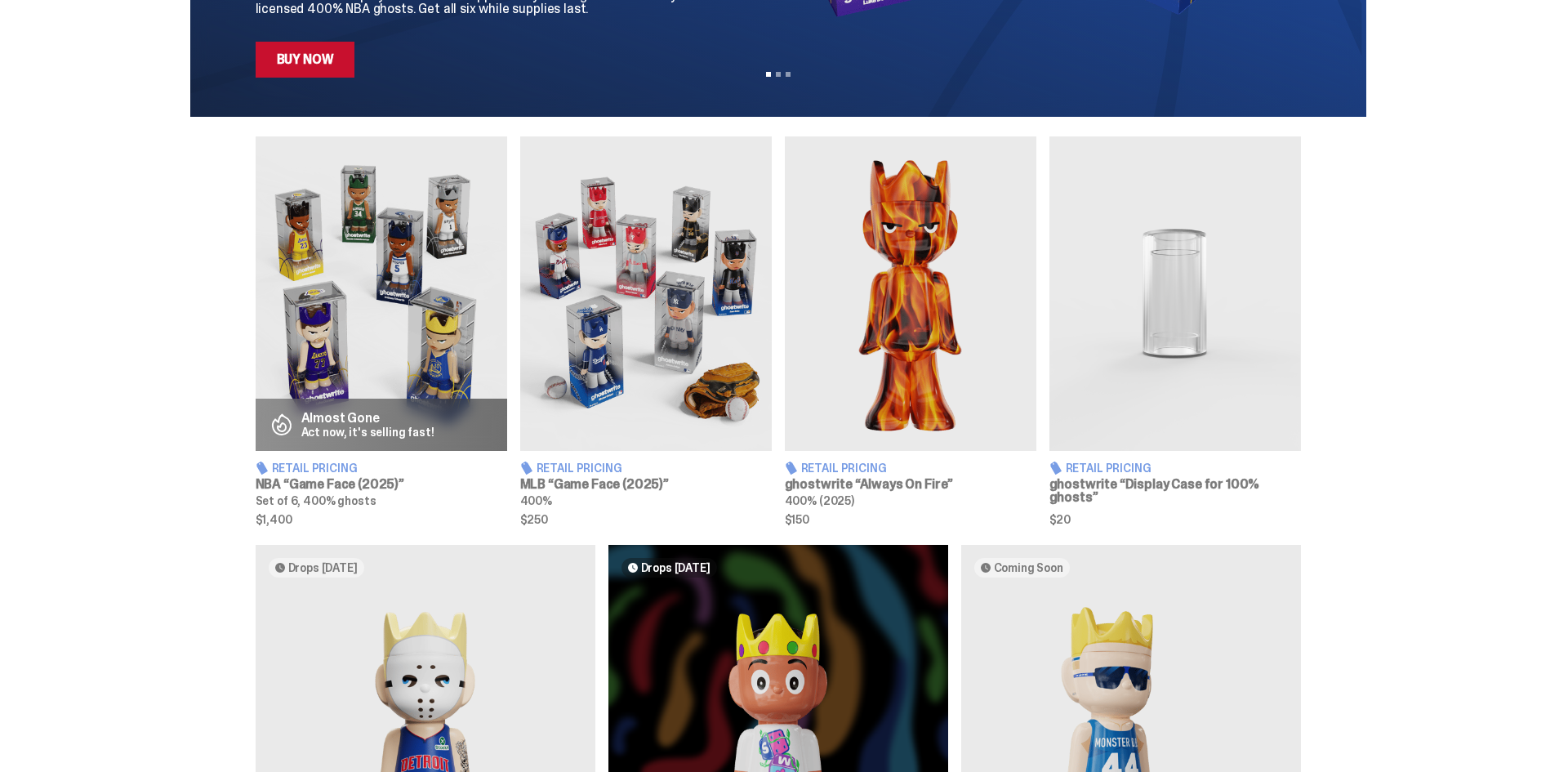
click at [629, 311] on img at bounding box center [646, 294] width 252 height 315
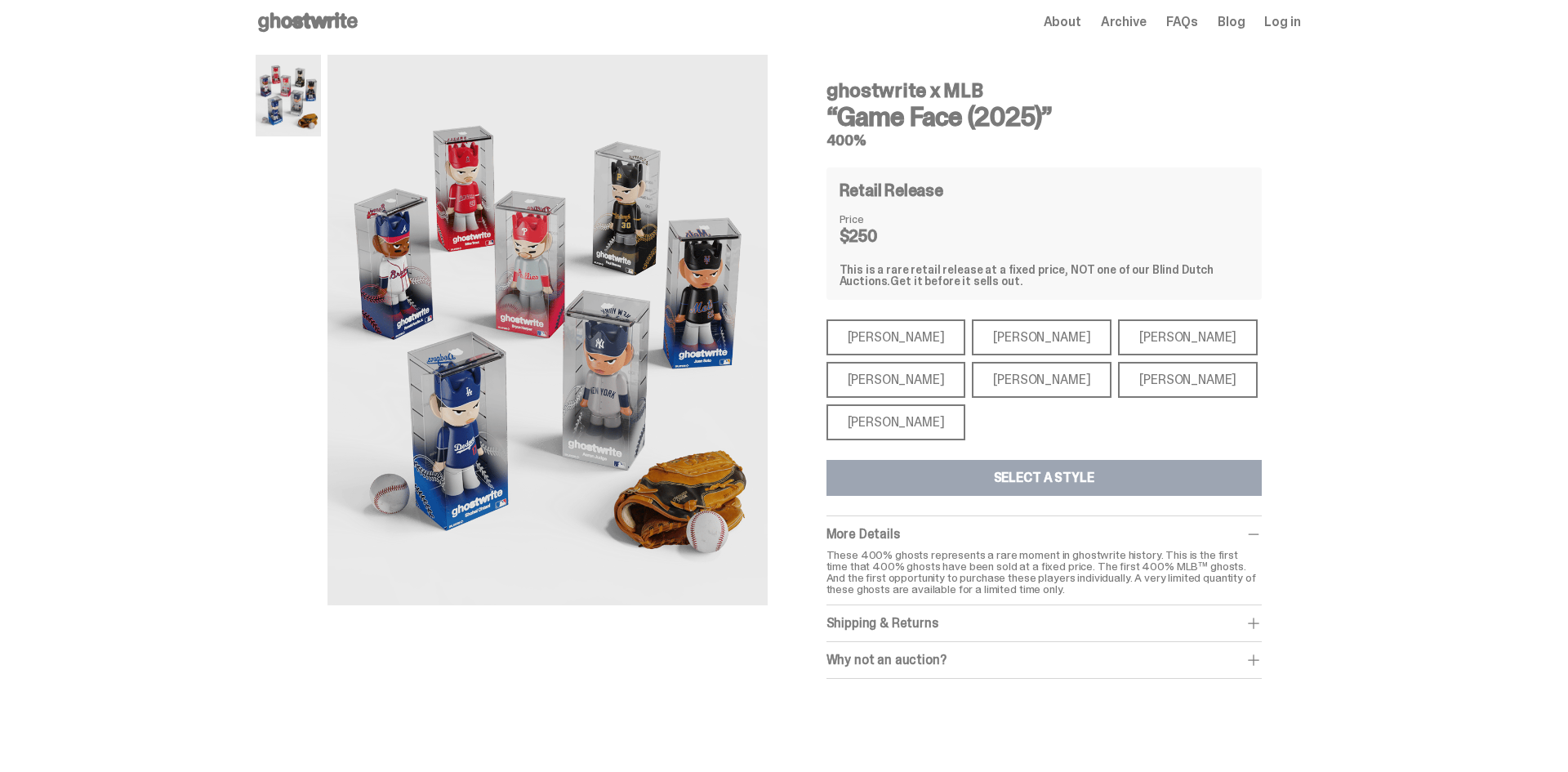
scroll to position [226, 0]
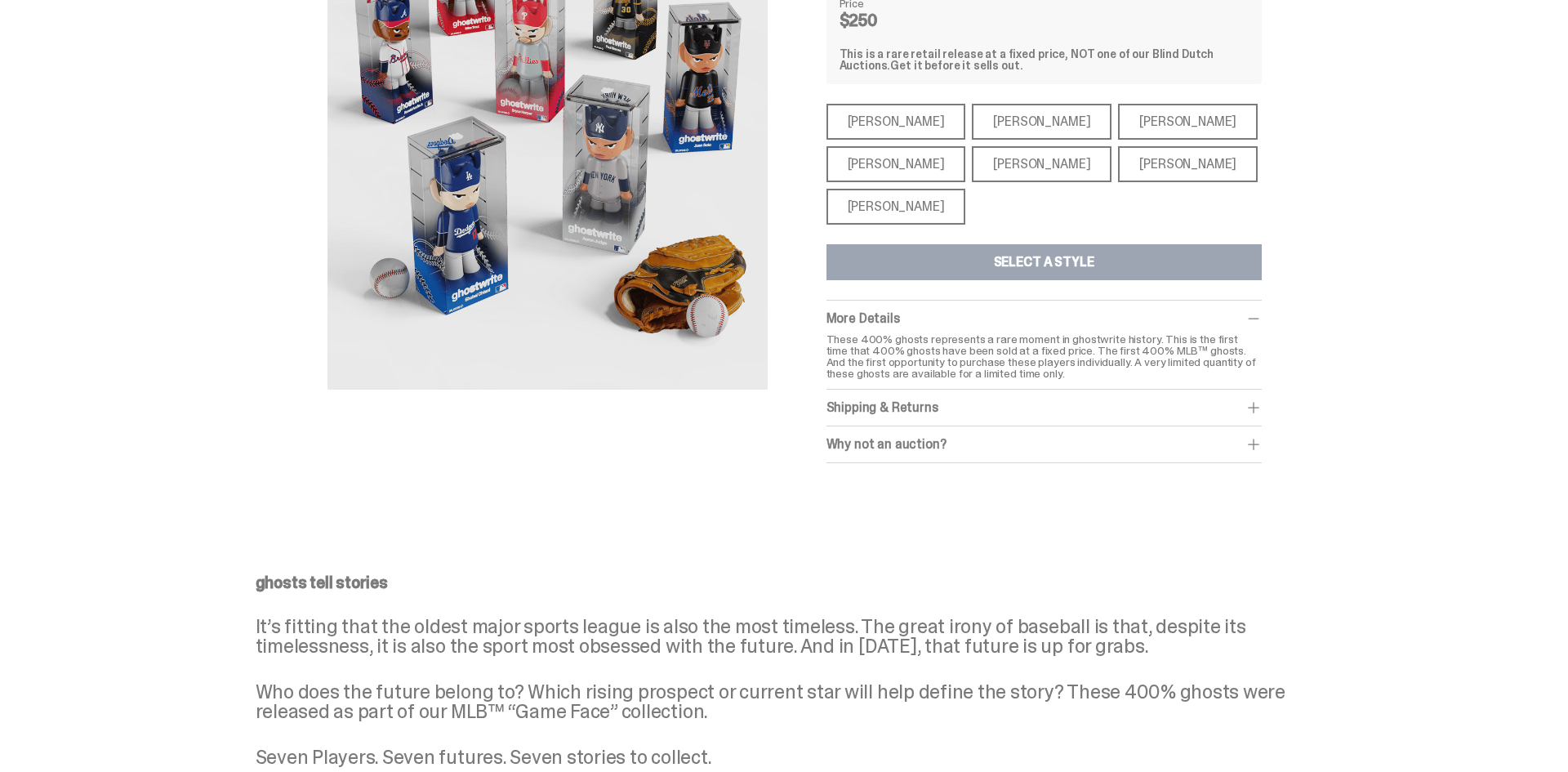
click at [889, 409] on div "Shipping & Returns" at bounding box center [1044, 408] width 435 height 16
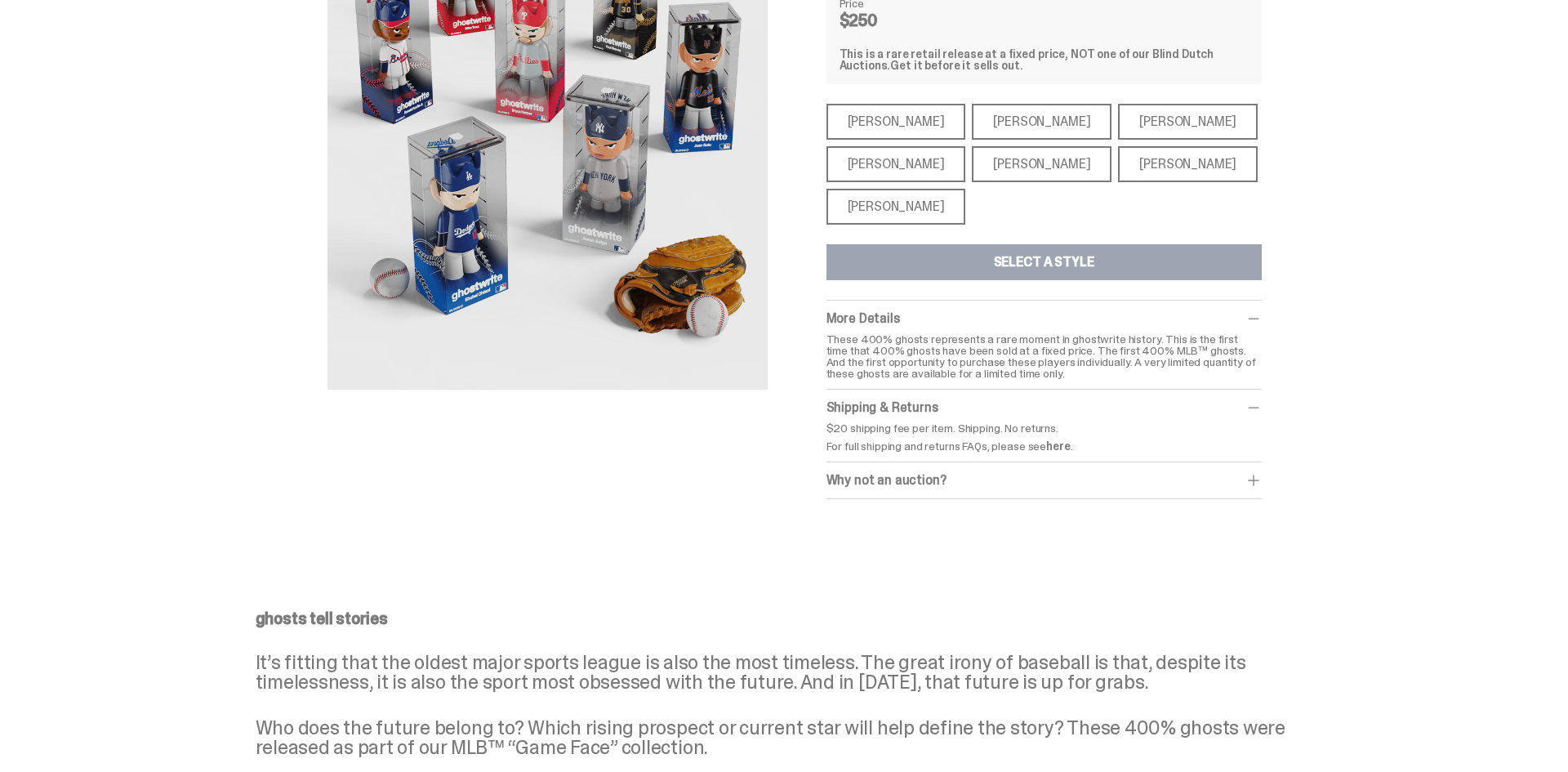
click at [1068, 447] on link "here" at bounding box center [1058, 446] width 24 height 15
click at [894, 110] on div "[PERSON_NAME]" at bounding box center [896, 122] width 139 height 36
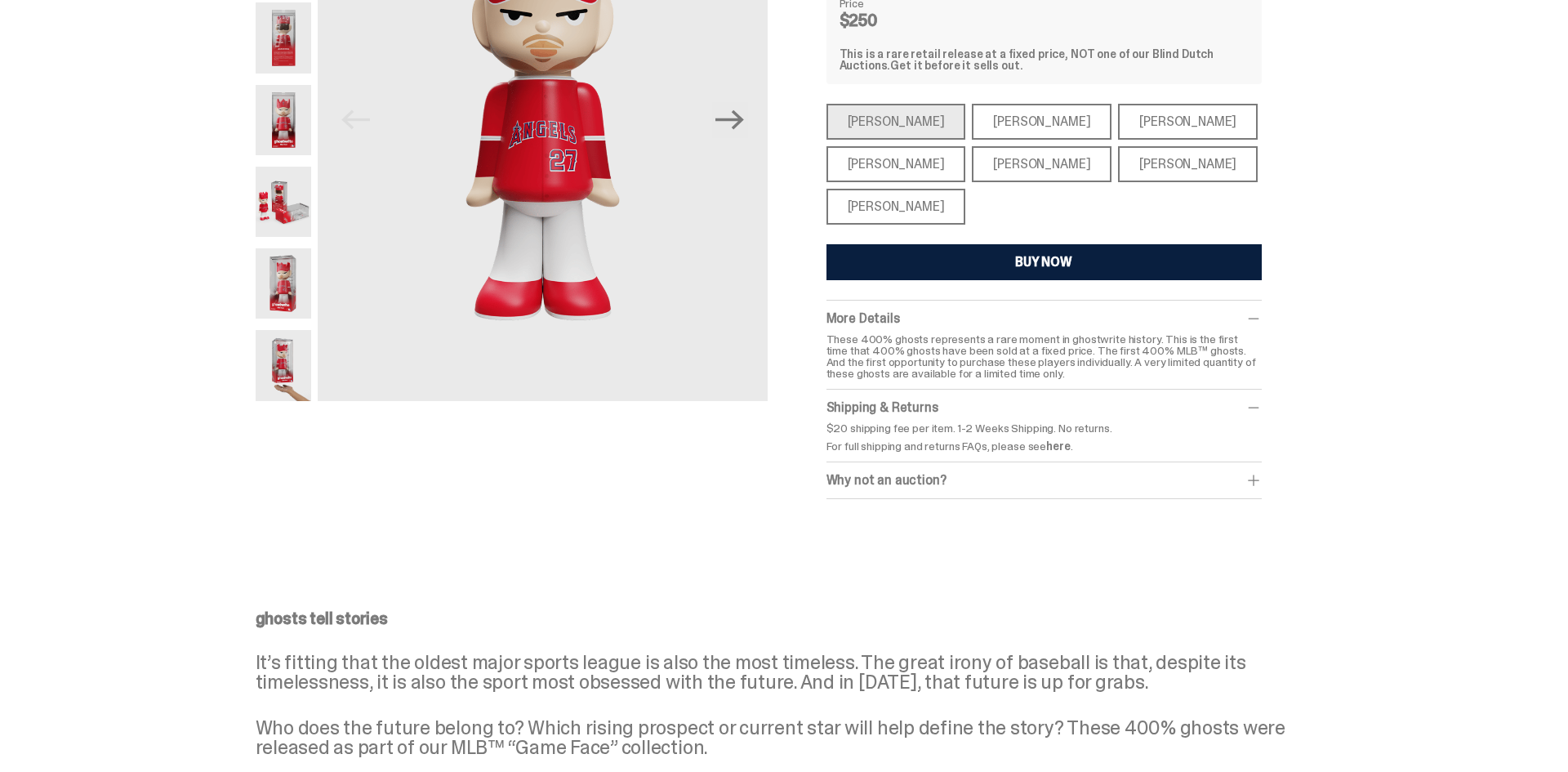
click at [1044, 266] on div "BUY NOW" at bounding box center [1044, 262] width 57 height 13
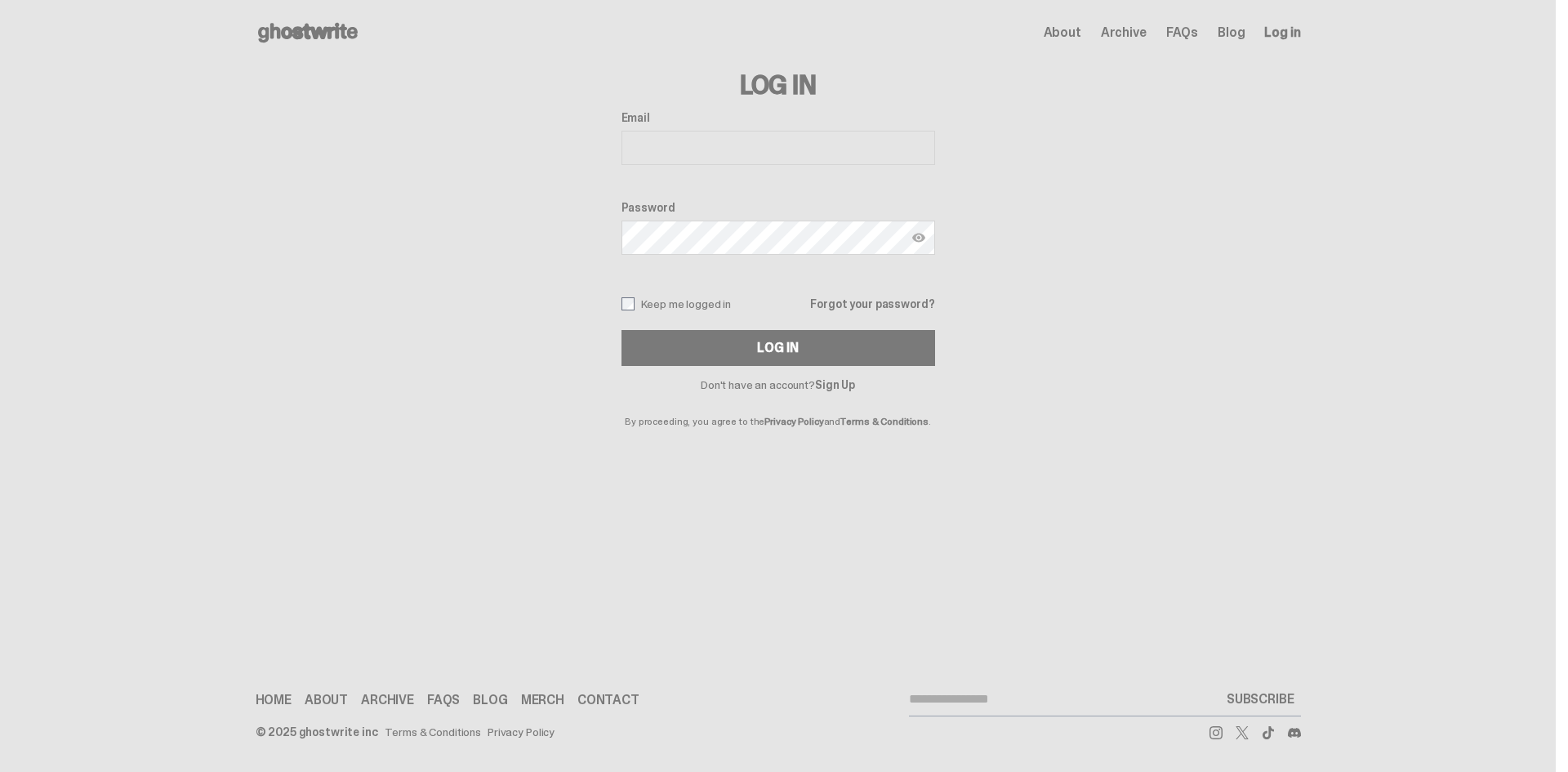
click at [834, 380] on link "Sign Up" at bounding box center [835, 385] width 40 height 15
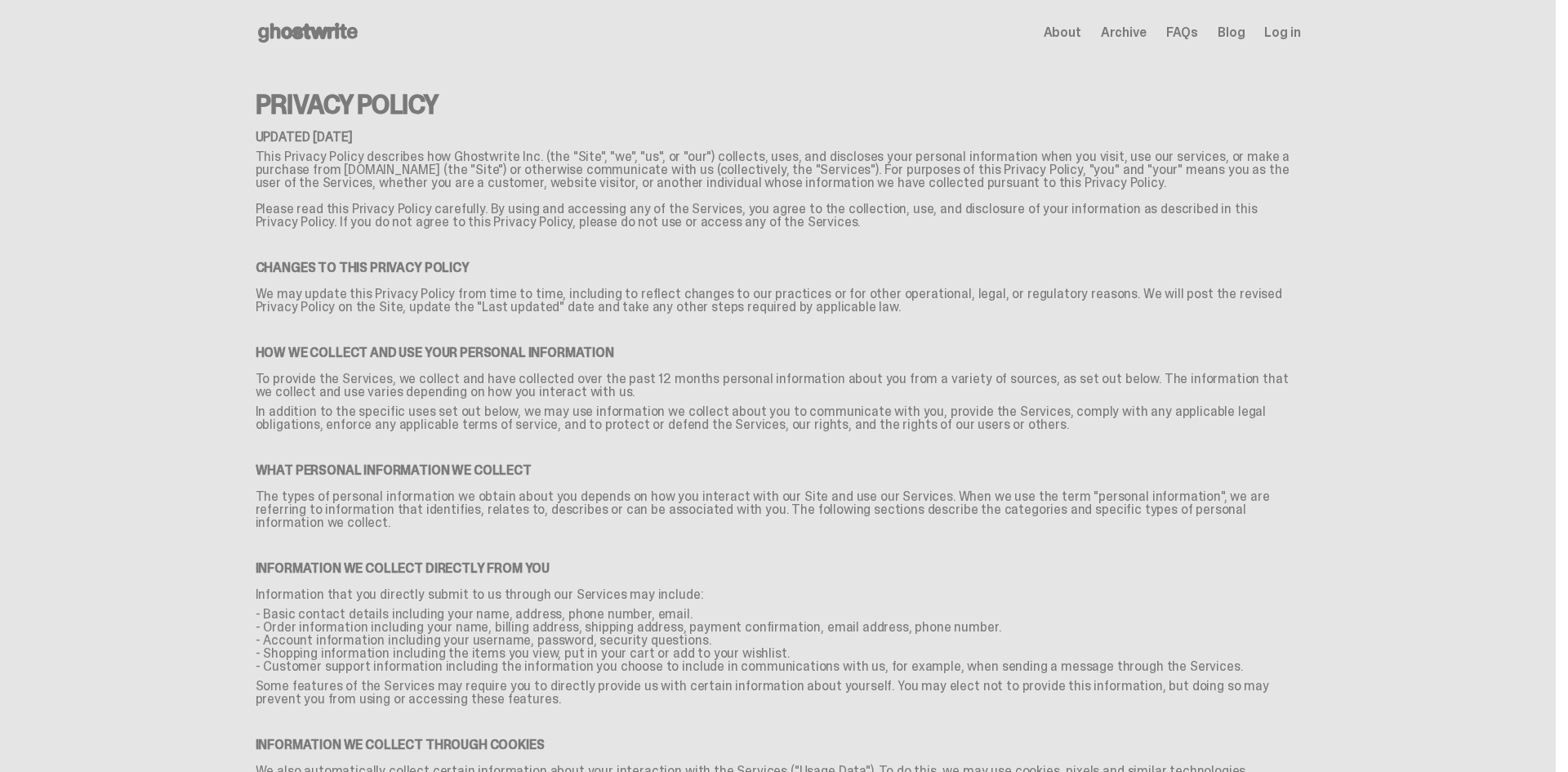
click at [470, 153] on p "This Privacy Policy describes how Ghostwrite Inc. (the "Site", "we", "us", or "…" at bounding box center [778, 170] width 1045 height 52
copy p "Ghostwrite Inc"
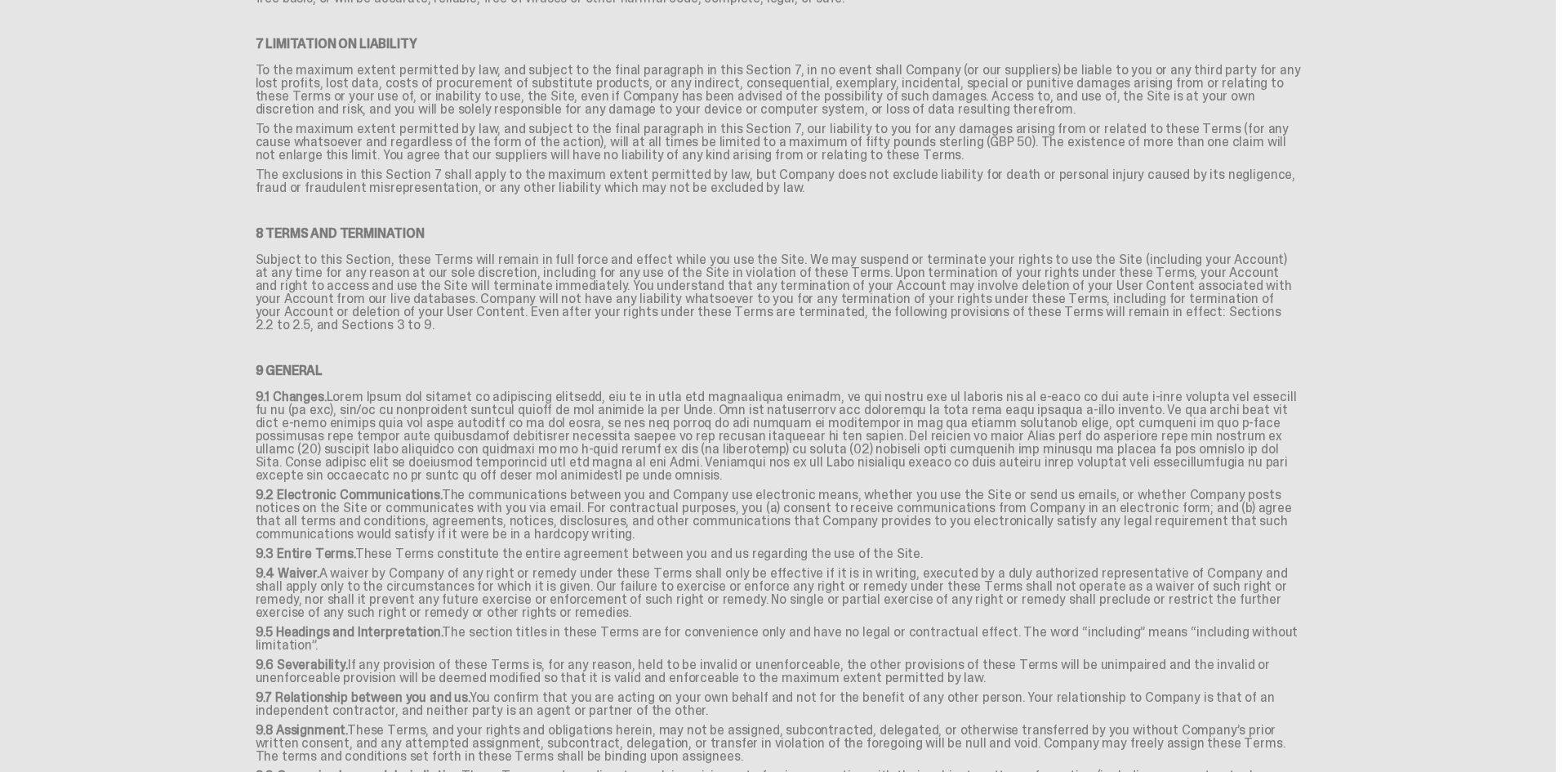
scroll to position [1971, 0]
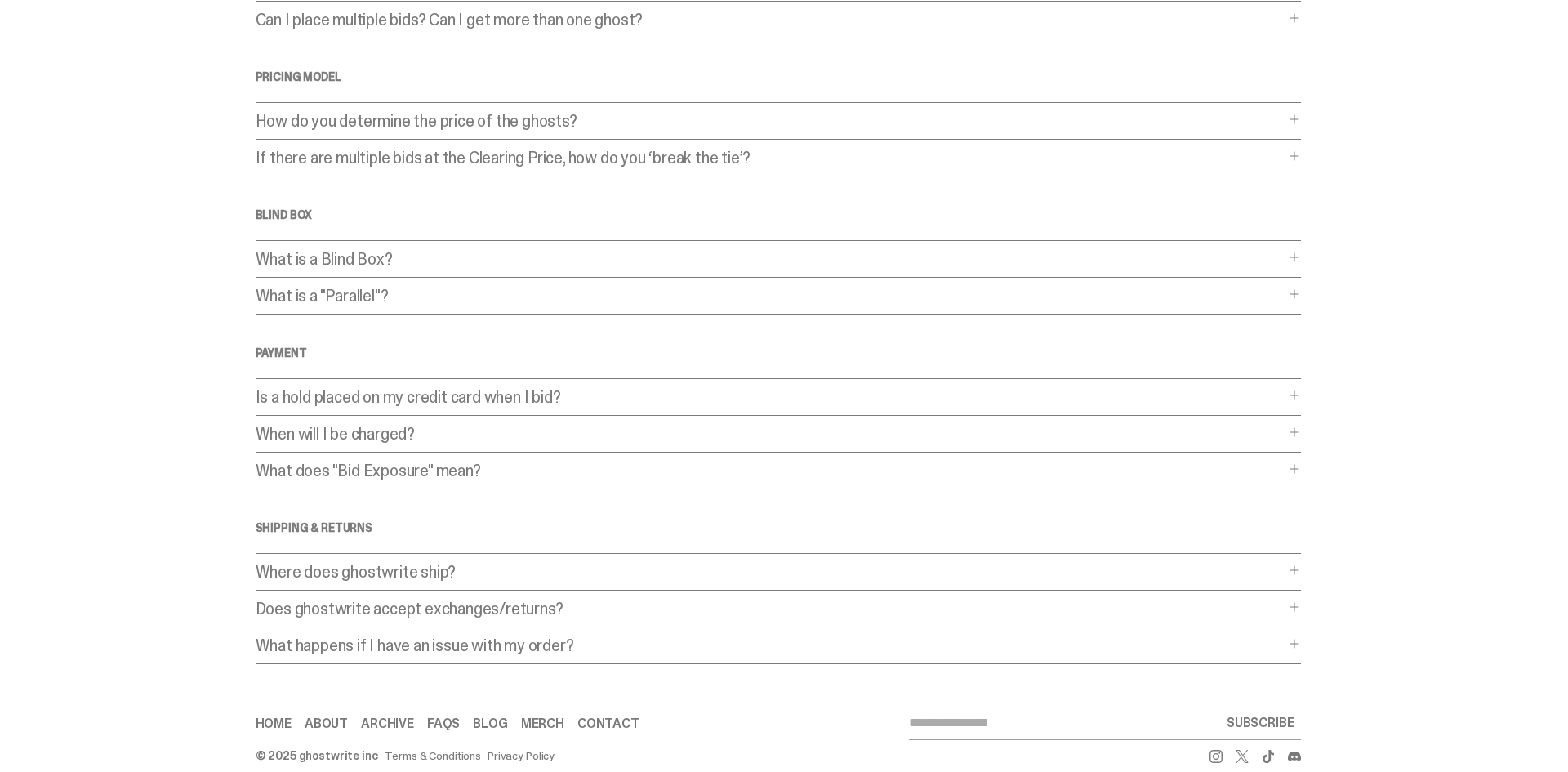
scroll to position [288, 0]
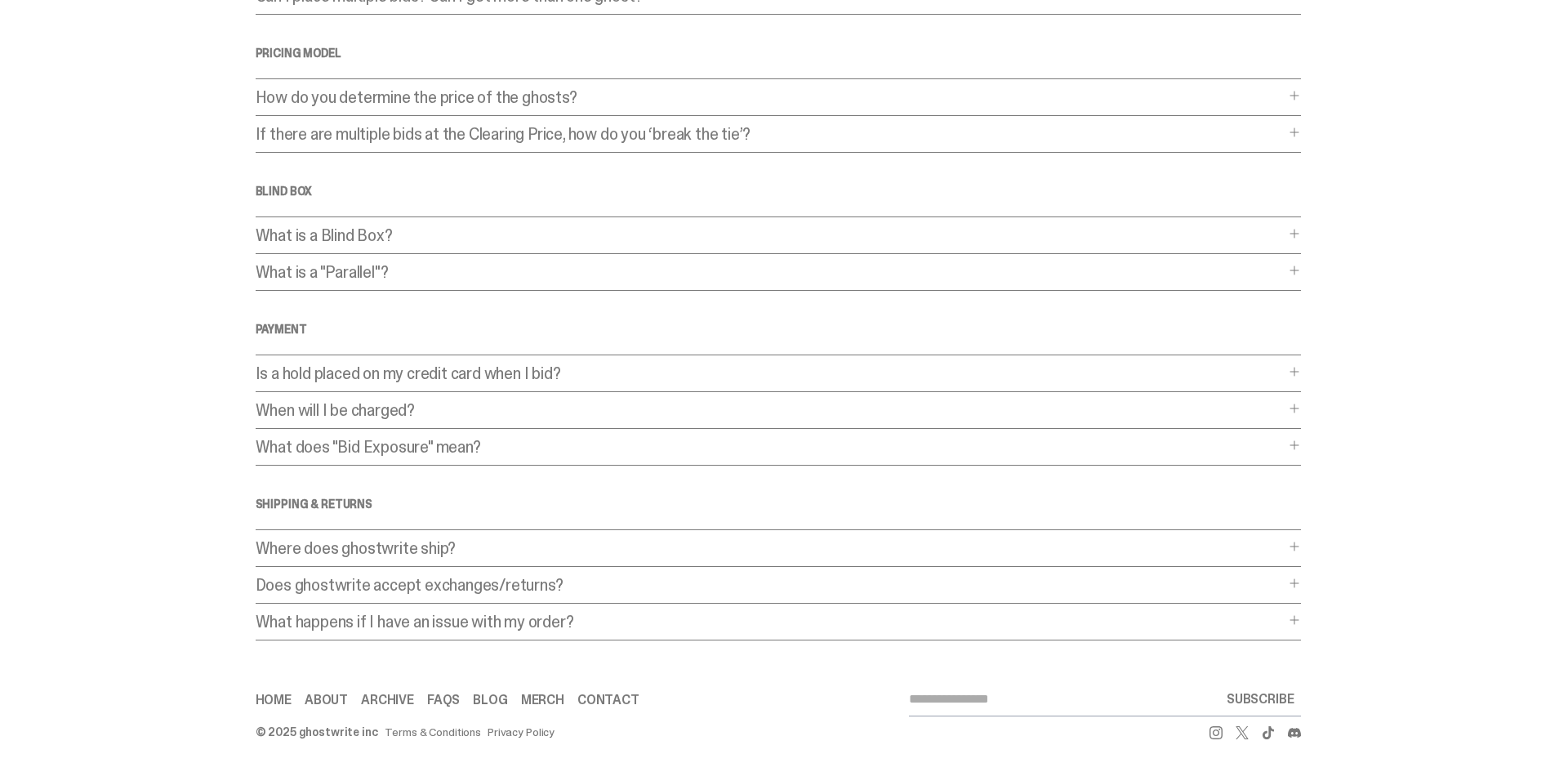
click at [464, 547] on p "Where does ghostwrite ship?" at bounding box center [770, 548] width 1029 height 16
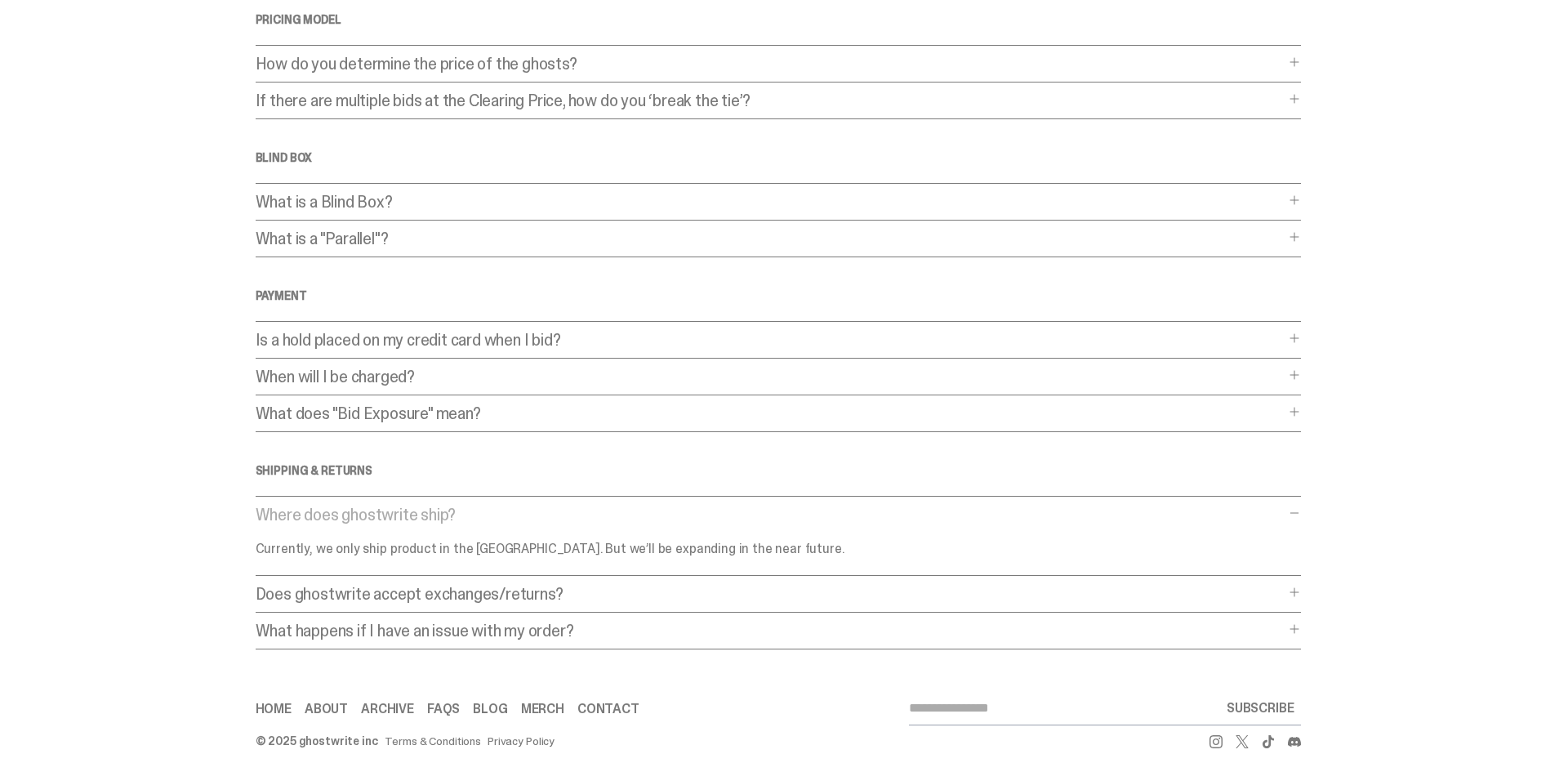
scroll to position [331, 0]
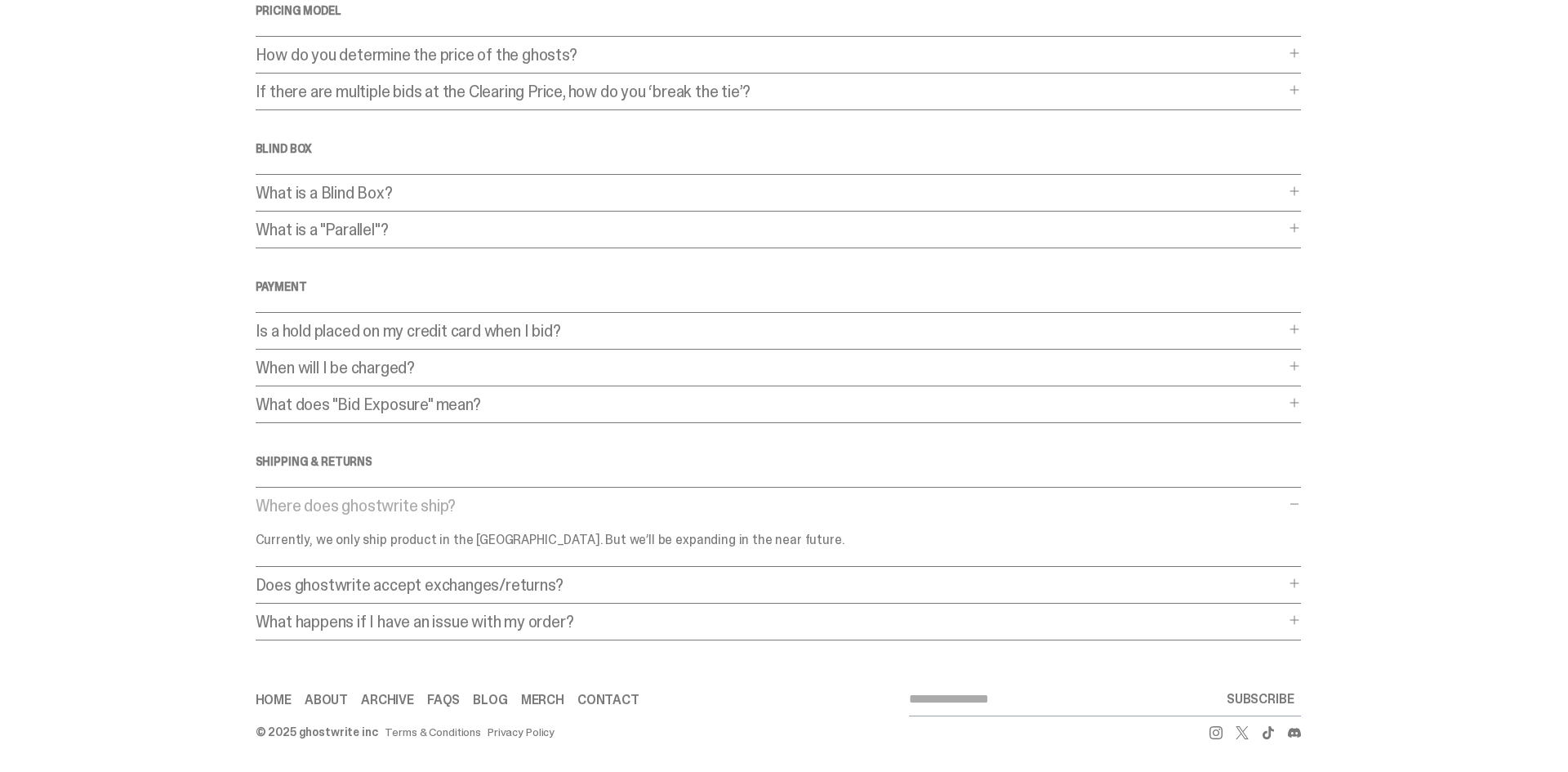
click at [604, 578] on p "Does ghostwrite accept exchanges/returns?" at bounding box center [770, 585] width 1029 height 16
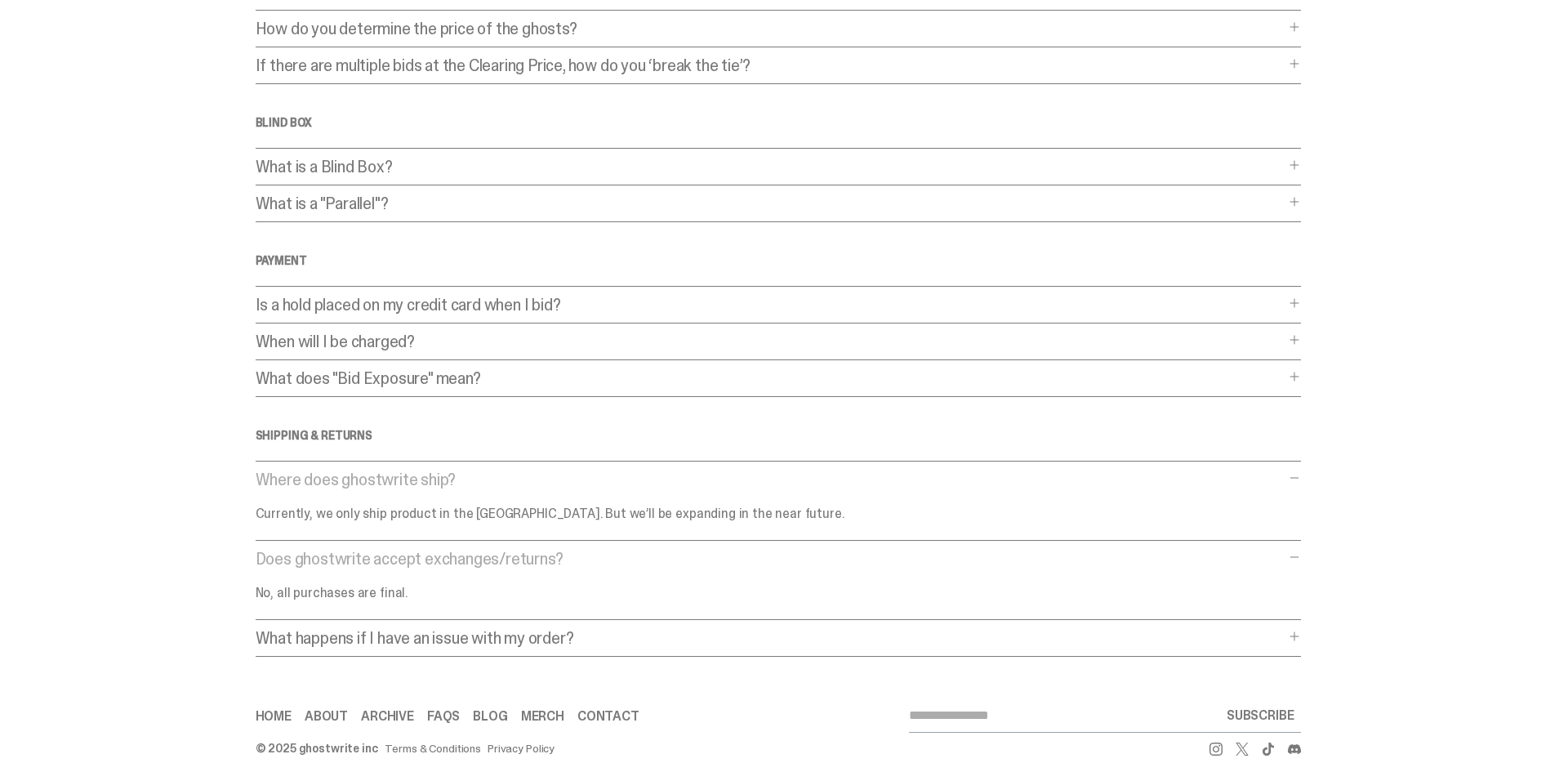
scroll to position [374, 0]
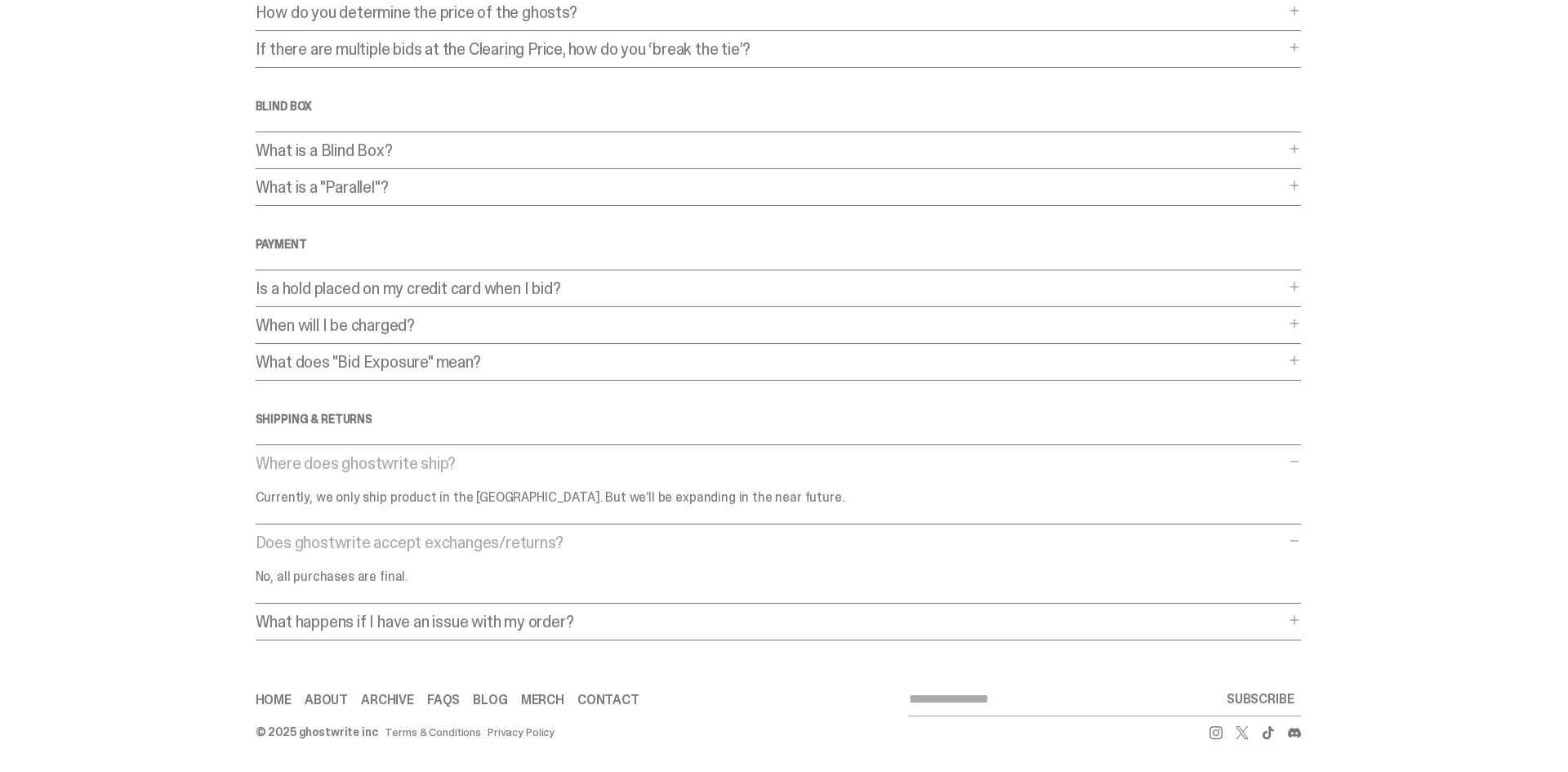
click at [459, 620] on p "What happens if I have an issue with my order?" at bounding box center [770, 622] width 1029 height 16
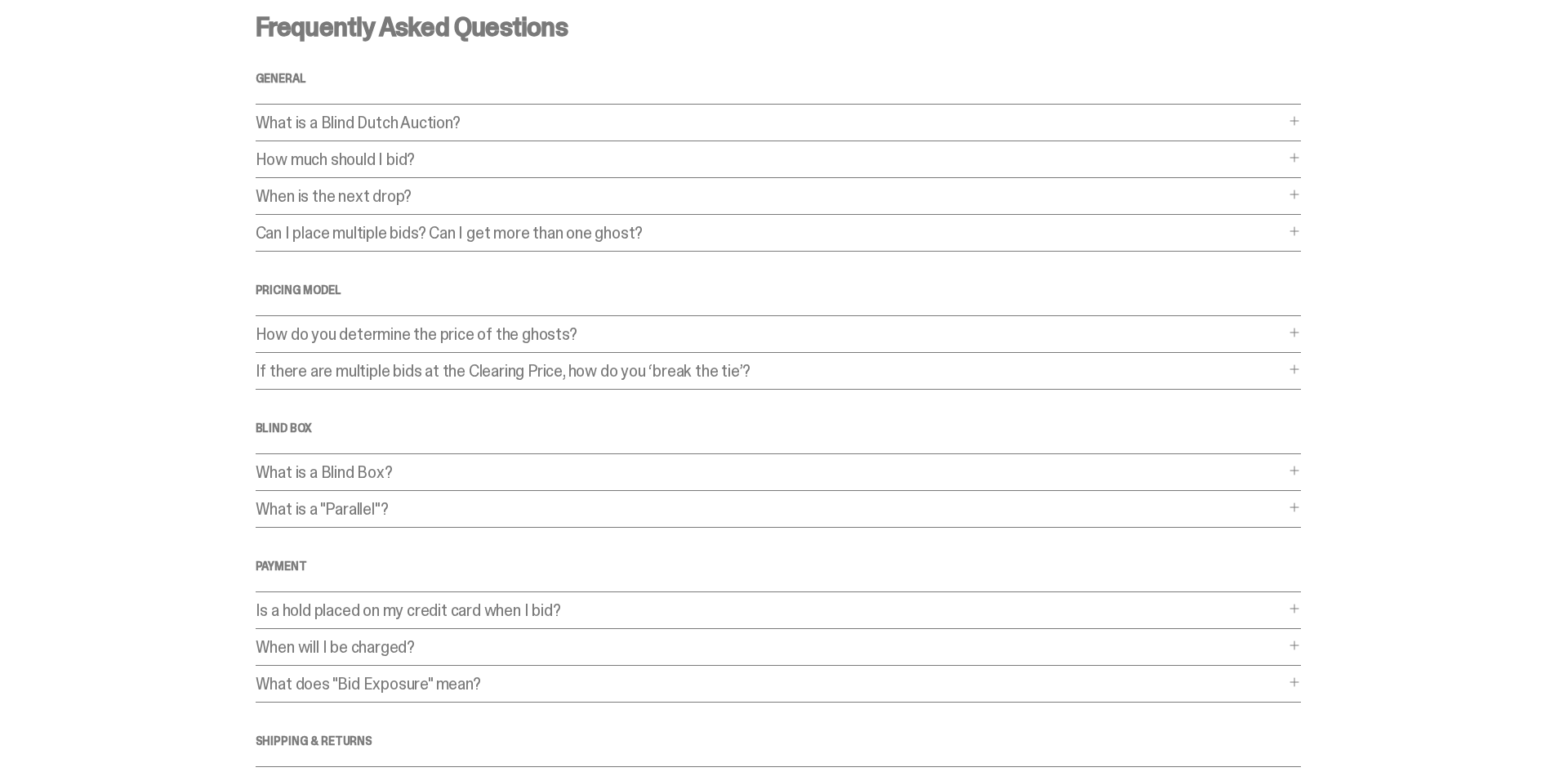
scroll to position [0, 0]
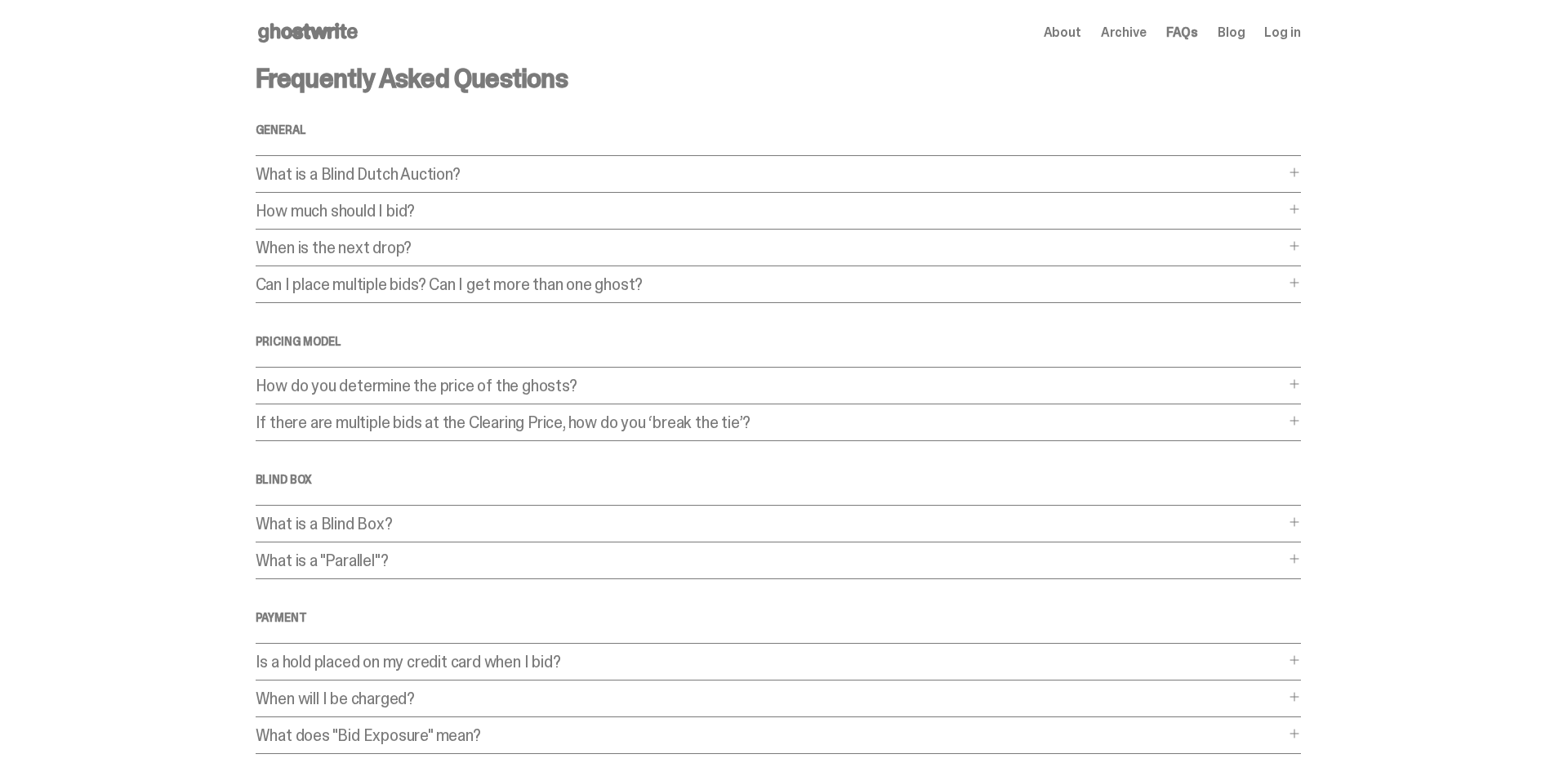
click at [514, 176] on p "What is a Blind Dutch Auction?" at bounding box center [770, 174] width 1029 height 16
